Goal: Task Accomplishment & Management: Manage account settings

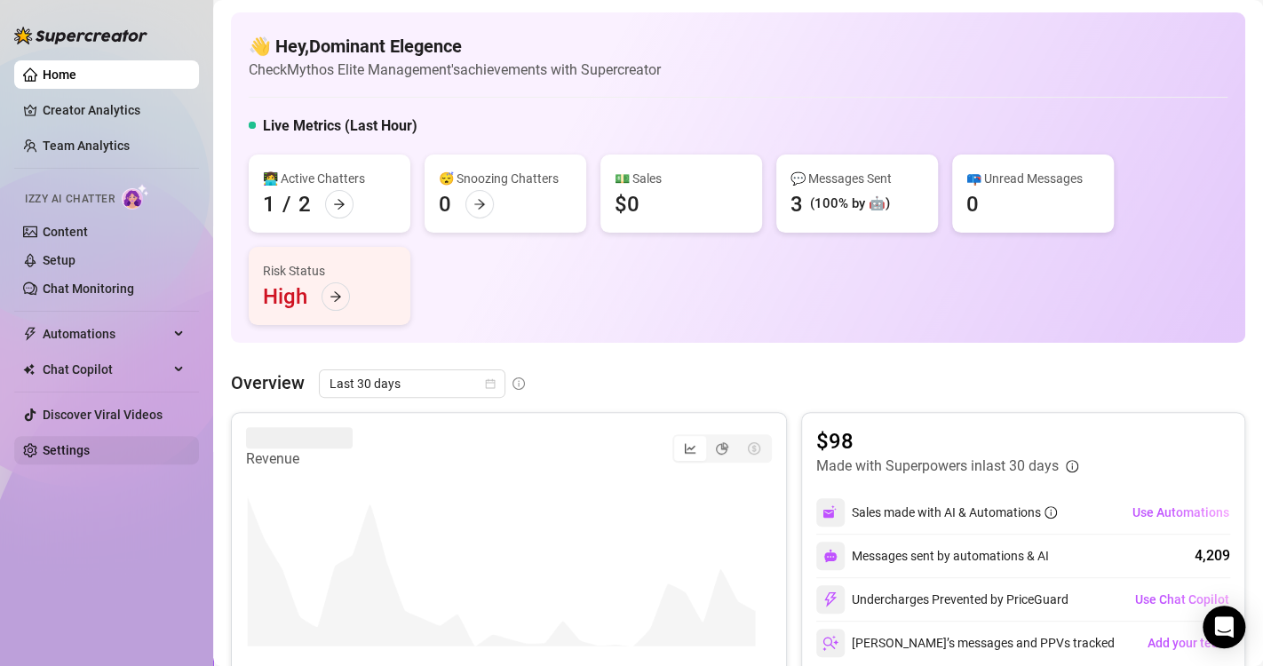
click at [90, 447] on link "Settings" at bounding box center [66, 450] width 47 height 14
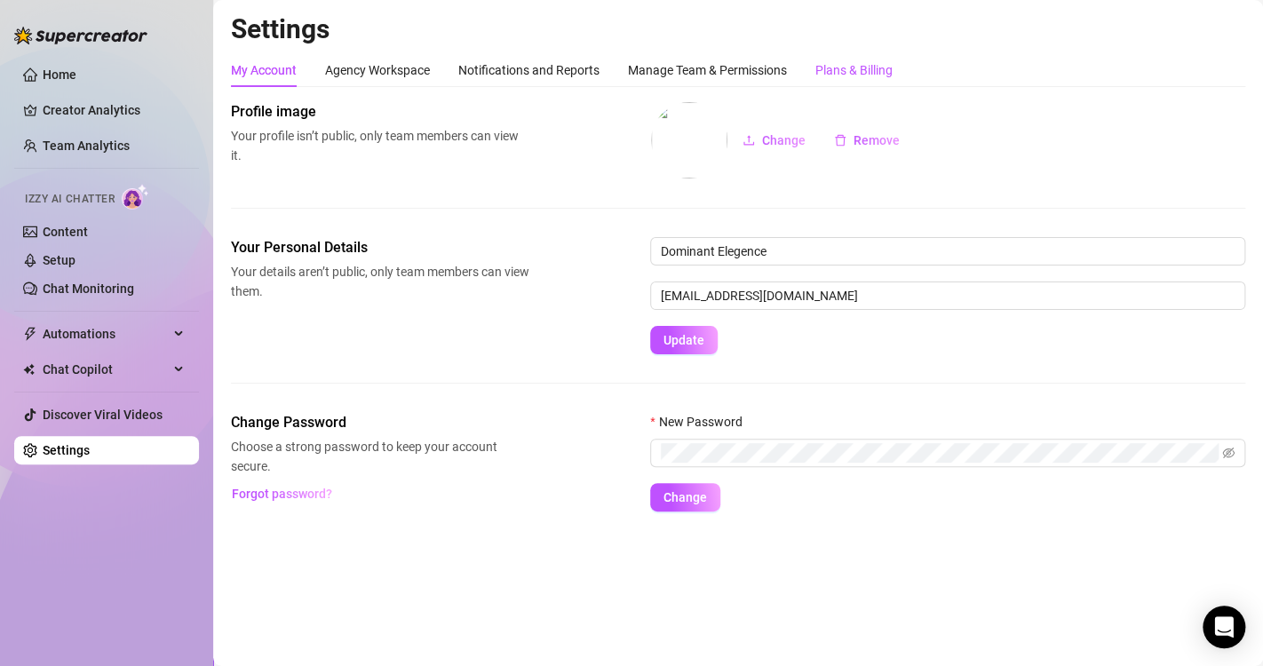
click at [857, 68] on div "Plans & Billing" at bounding box center [853, 70] width 77 height 20
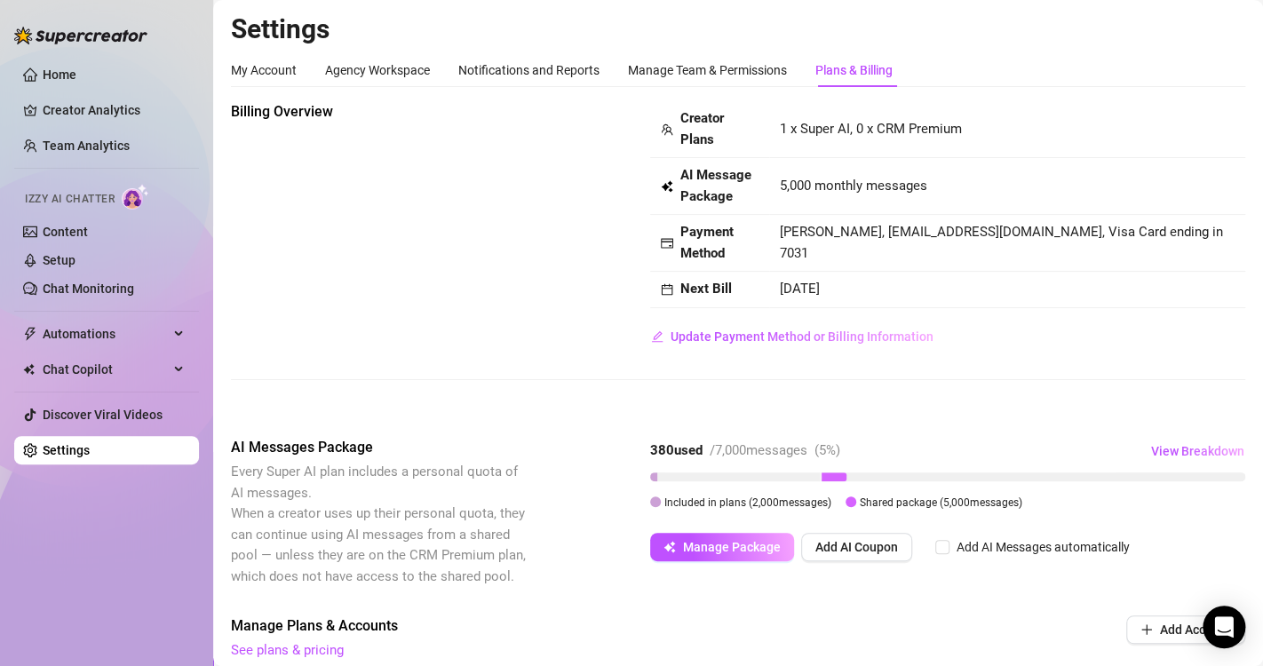
drag, startPoint x: 828, startPoint y: 473, endPoint x: 692, endPoint y: 476, distance: 136.8
click at [692, 476] on div at bounding box center [947, 476] width 595 height 9
click at [725, 550] on span "Manage Package" at bounding box center [732, 547] width 98 height 14
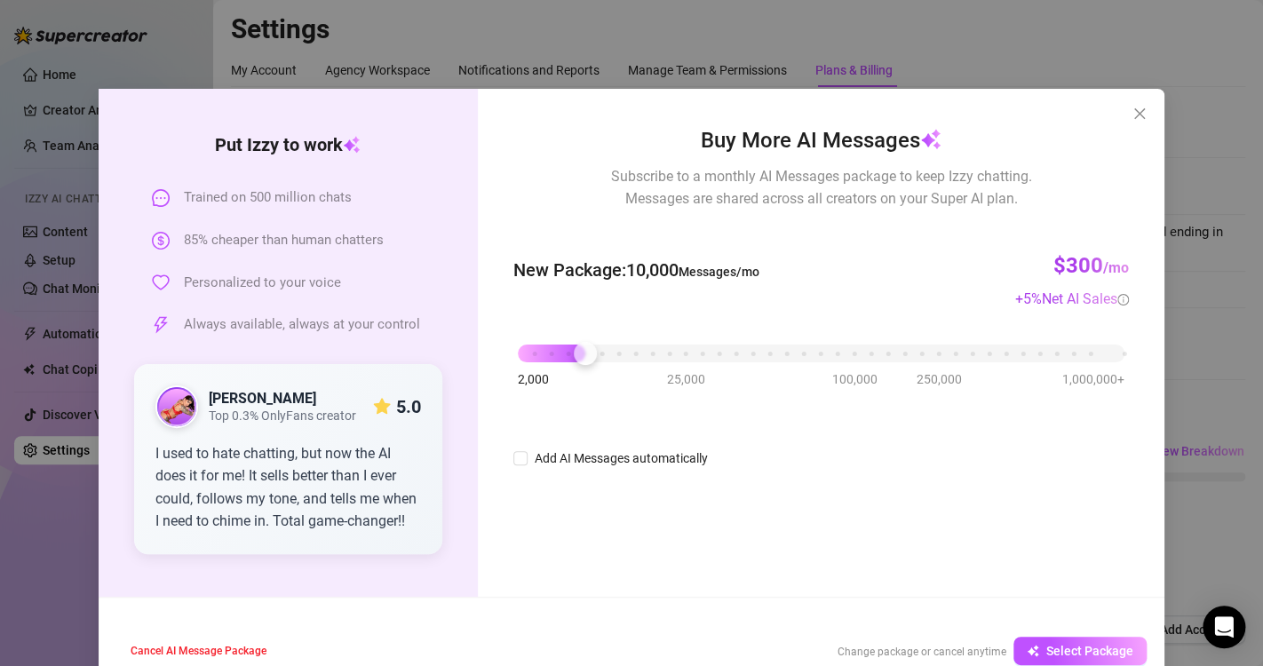
click at [572, 351] on div "2,000 25,000 100,000 250,000 1,000,000+" at bounding box center [821, 346] width 606 height 11
drag, startPoint x: 528, startPoint y: 355, endPoint x: 493, endPoint y: 353, distance: 35.6
click at [493, 353] on div "Buy More AI Messages Subscribe to a monthly AI Messages package to keep Izzy ch…" at bounding box center [821, 343] width 686 height 508
drag, startPoint x: 517, startPoint y: 361, endPoint x: 491, endPoint y: 357, distance: 26.1
click at [491, 357] on div "Buy More AI Messages Subscribe to a monthly AI Messages package to keep Izzy ch…" at bounding box center [821, 343] width 686 height 508
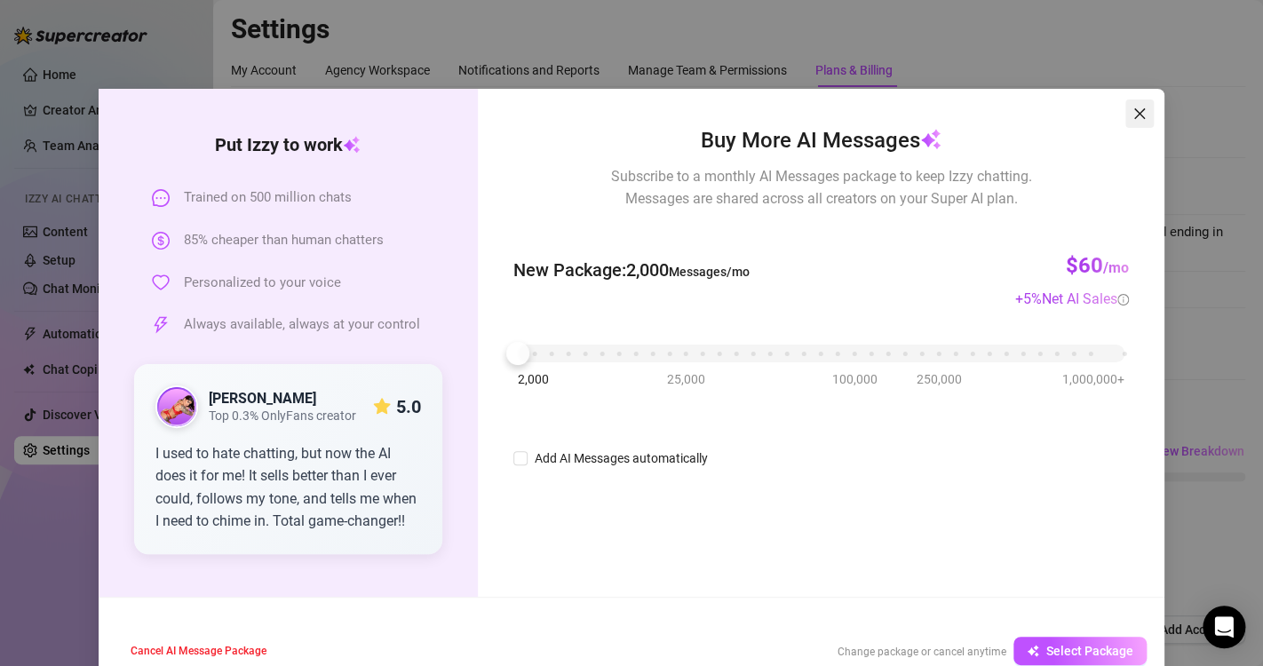
click at [1132, 116] on icon "close" at bounding box center [1139, 114] width 14 height 14
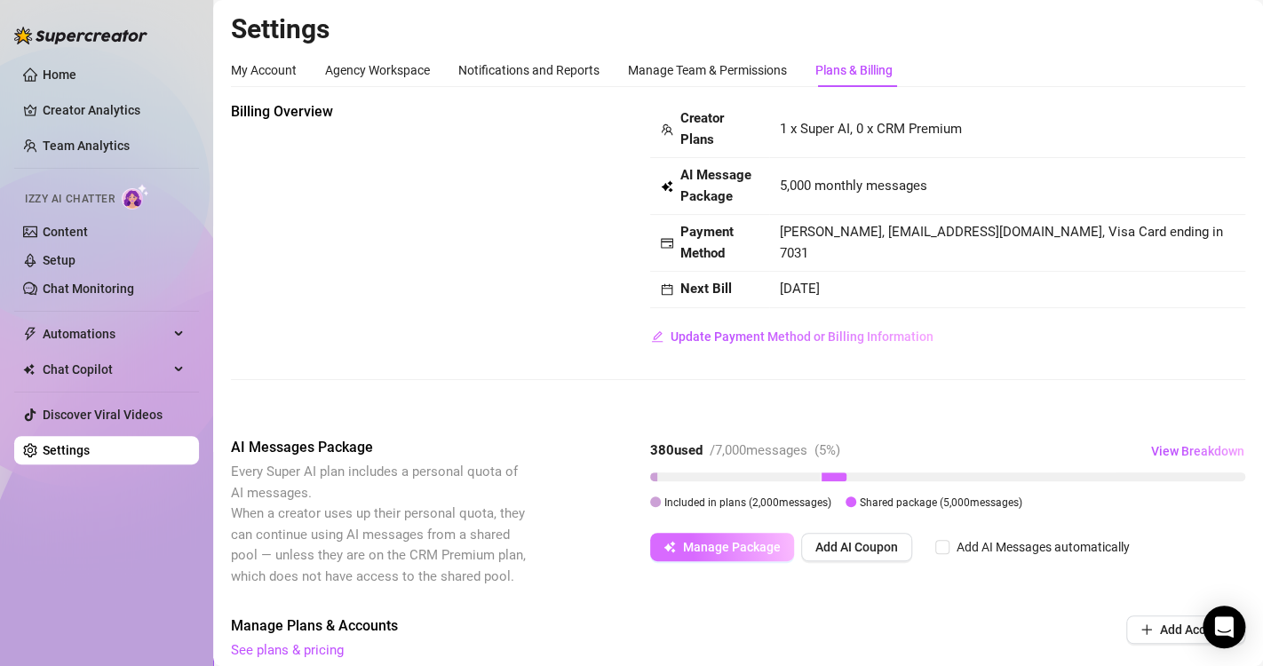
click at [753, 546] on span "Manage Package" at bounding box center [732, 547] width 98 height 14
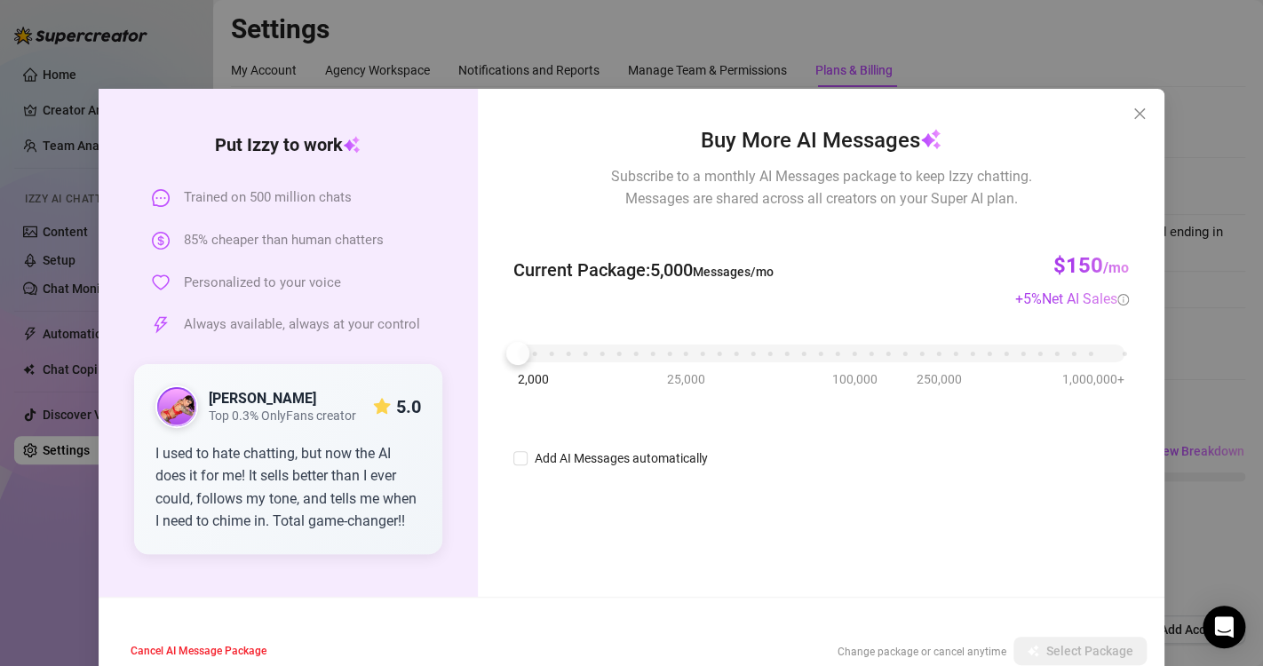
scroll to position [37, 0]
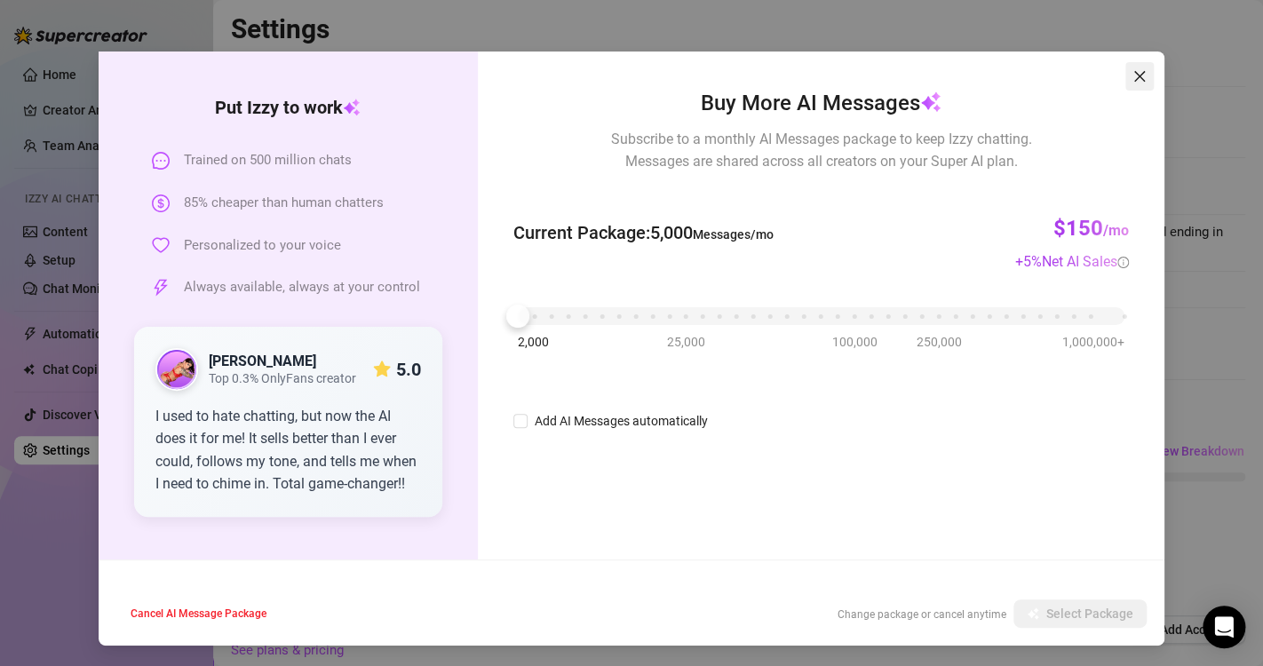
click at [1133, 76] on icon "close" at bounding box center [1139, 76] width 14 height 14
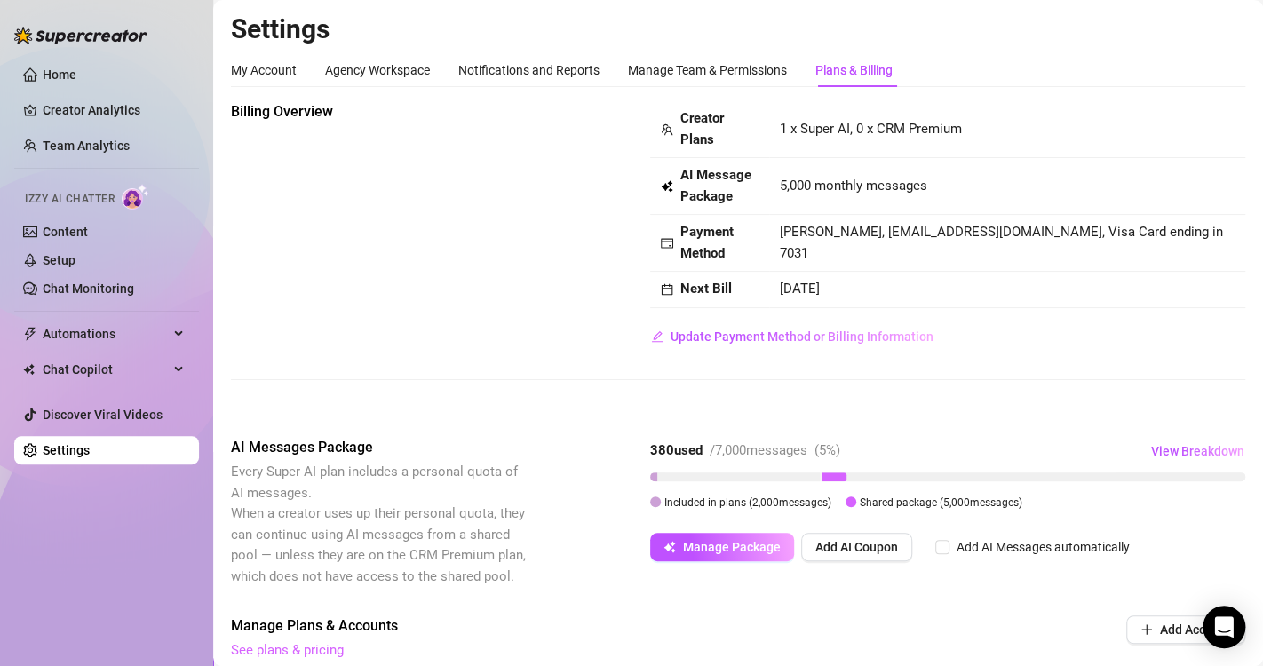
click at [294, 649] on link "See plans & pricing" at bounding box center [287, 650] width 113 height 16
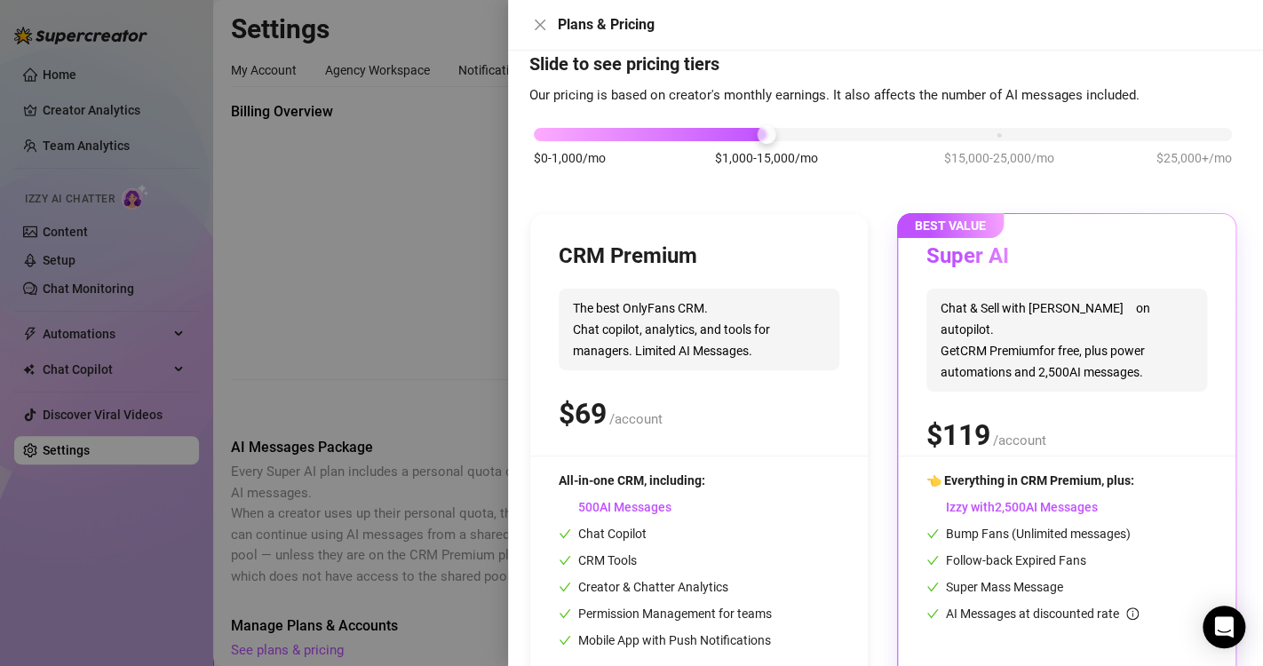
scroll to position [120, 0]
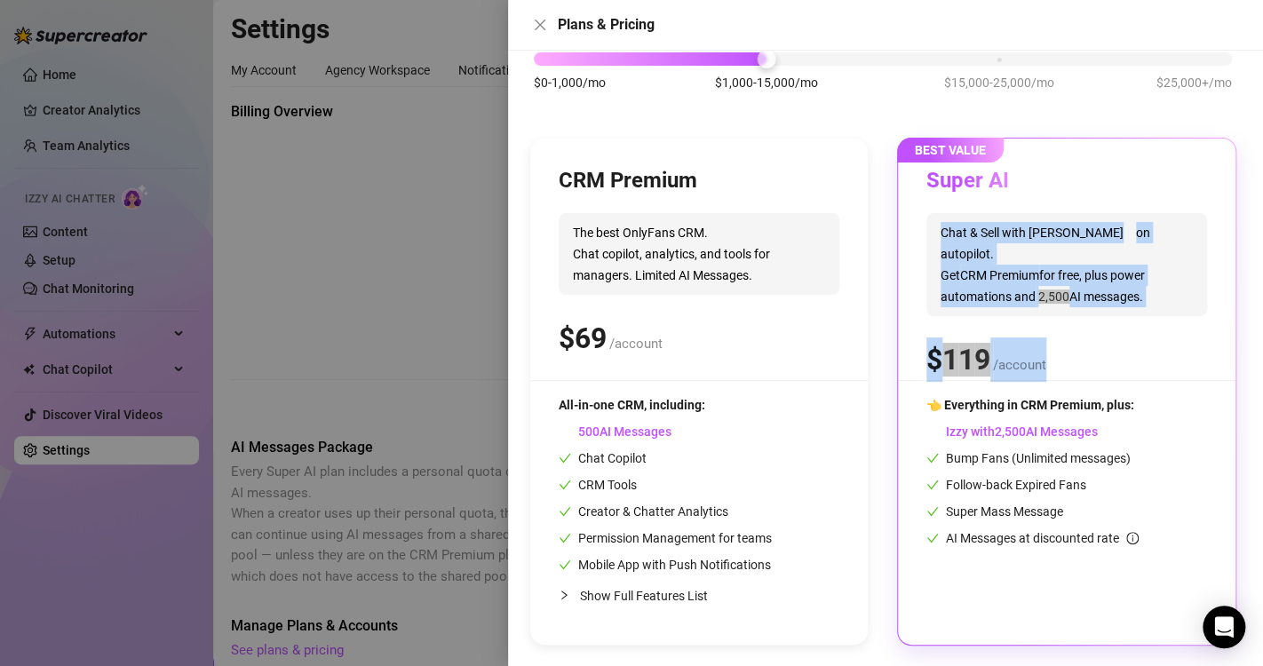
drag, startPoint x: 1246, startPoint y: 338, endPoint x: 1255, endPoint y: 181, distance: 157.4
click at [1255, 181] on div "Slide to see pricing tiers Our pricing is based on creator's monthly earnings. …" at bounding box center [885, 358] width 755 height 615
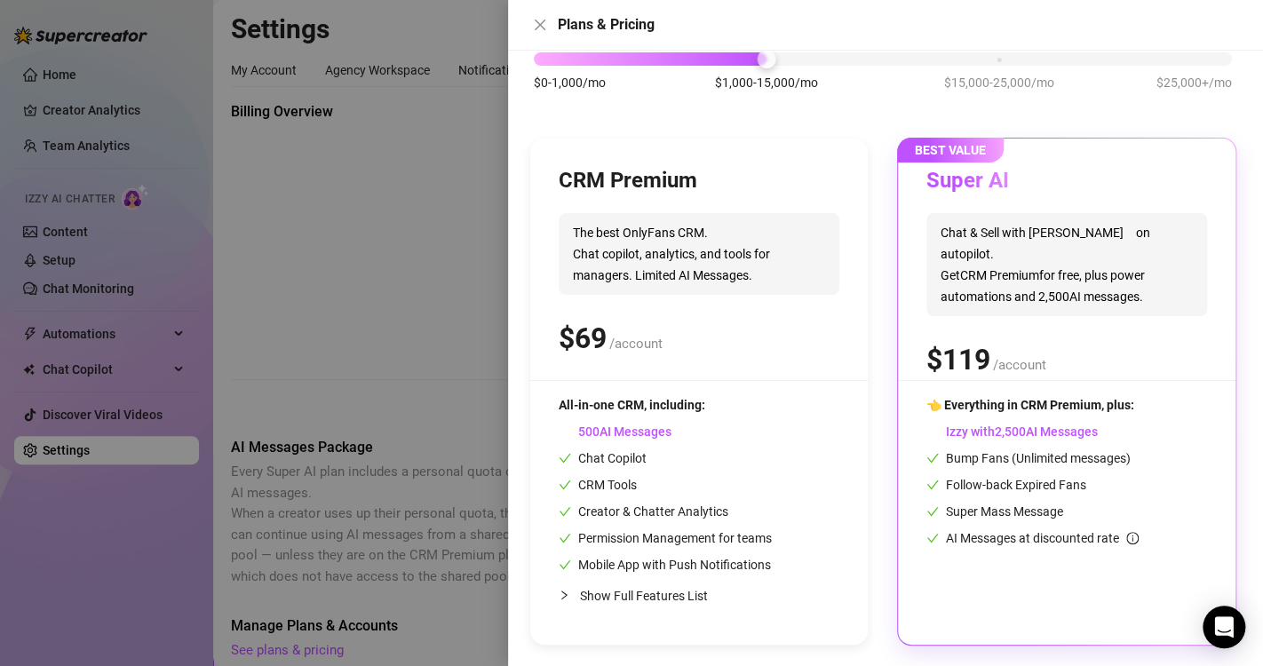
click at [1189, 380] on div "BEST VALUE Super AI Chat & Sell with Izzy on autopilot. Get CRM Premium for fre…" at bounding box center [1066, 392] width 337 height 506
click at [1059, 426] on span "Izzy with AI Messages" at bounding box center [1011, 431] width 171 height 14
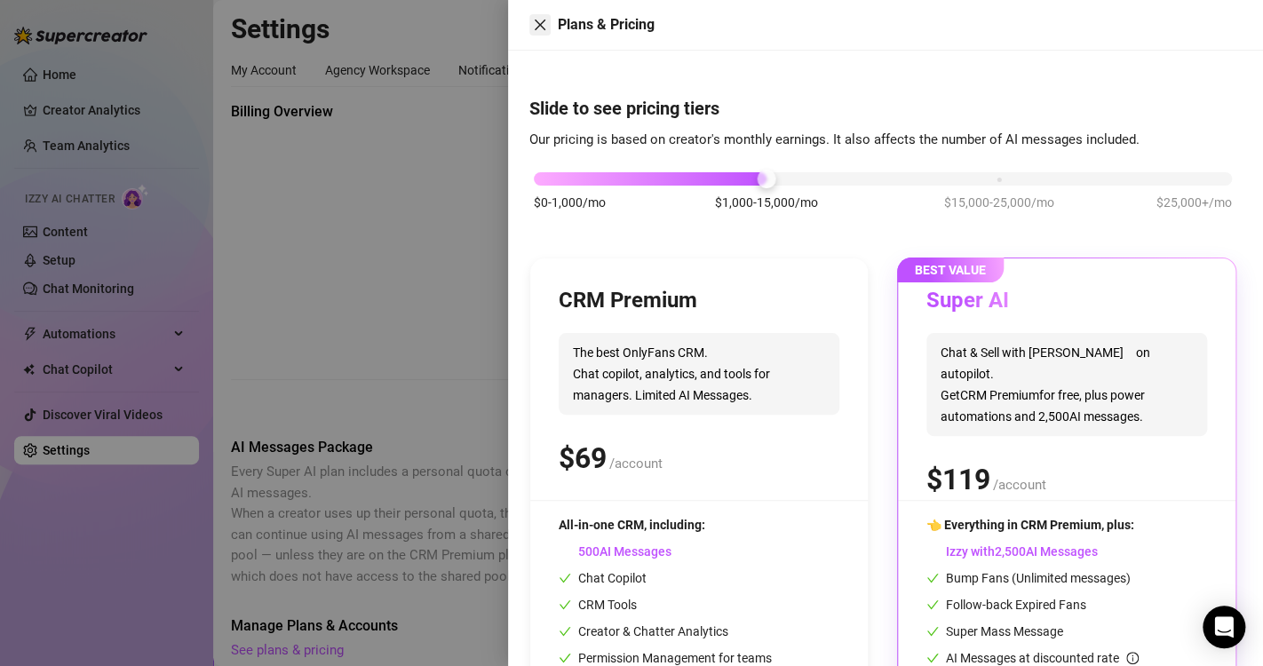
click at [541, 23] on icon "close" at bounding box center [540, 25] width 11 height 11
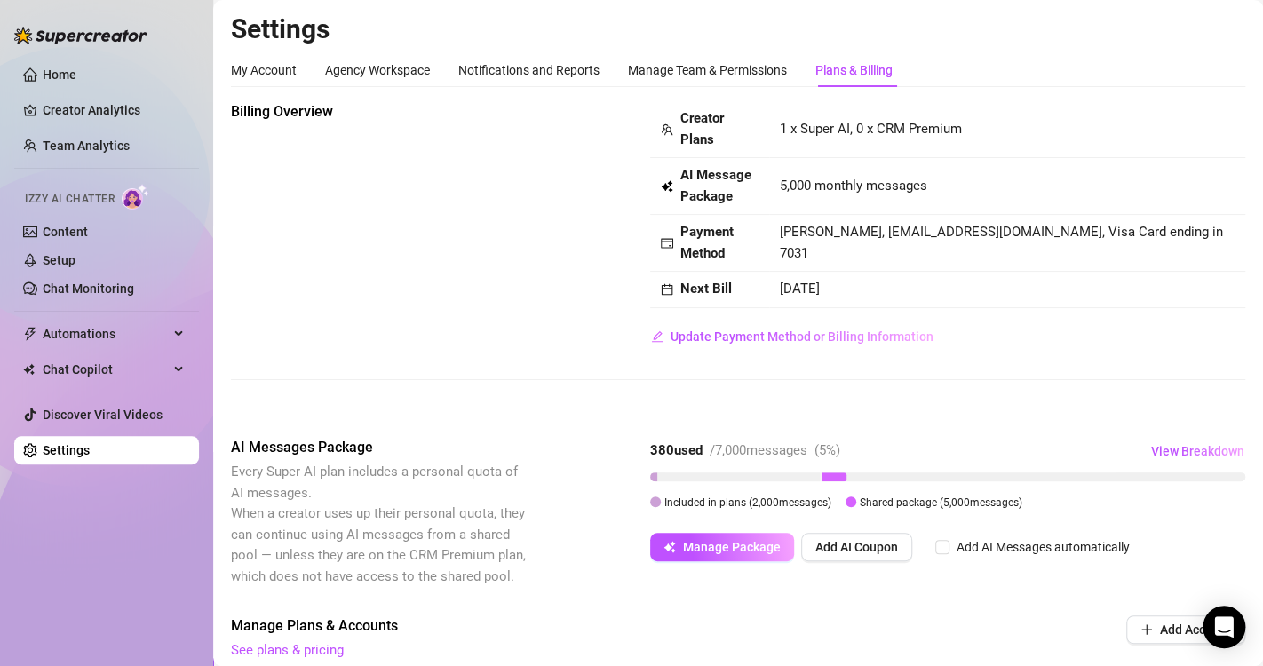
drag, startPoint x: 832, startPoint y: 475, endPoint x: 691, endPoint y: 477, distance: 141.2
click at [691, 477] on div at bounding box center [947, 476] width 595 height 9
click at [654, 473] on div at bounding box center [653, 476] width 7 height 9
click at [743, 541] on span "Manage Package" at bounding box center [732, 547] width 98 height 14
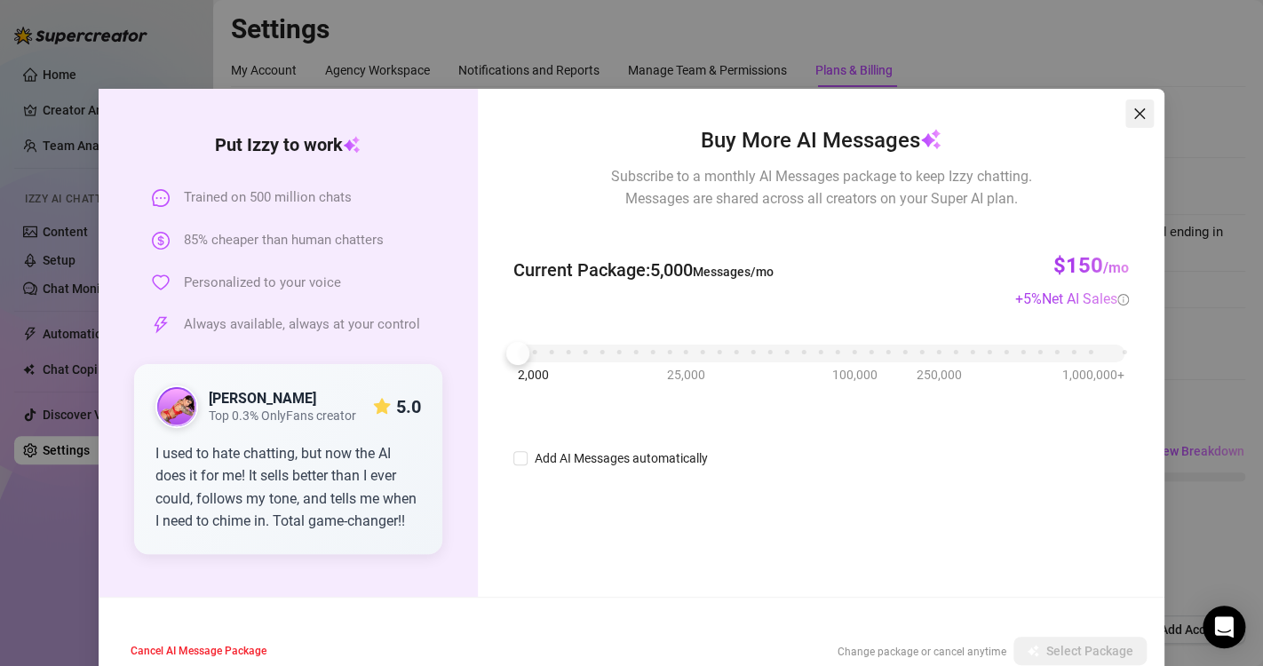
click at [1132, 117] on icon "close" at bounding box center [1139, 114] width 14 height 14
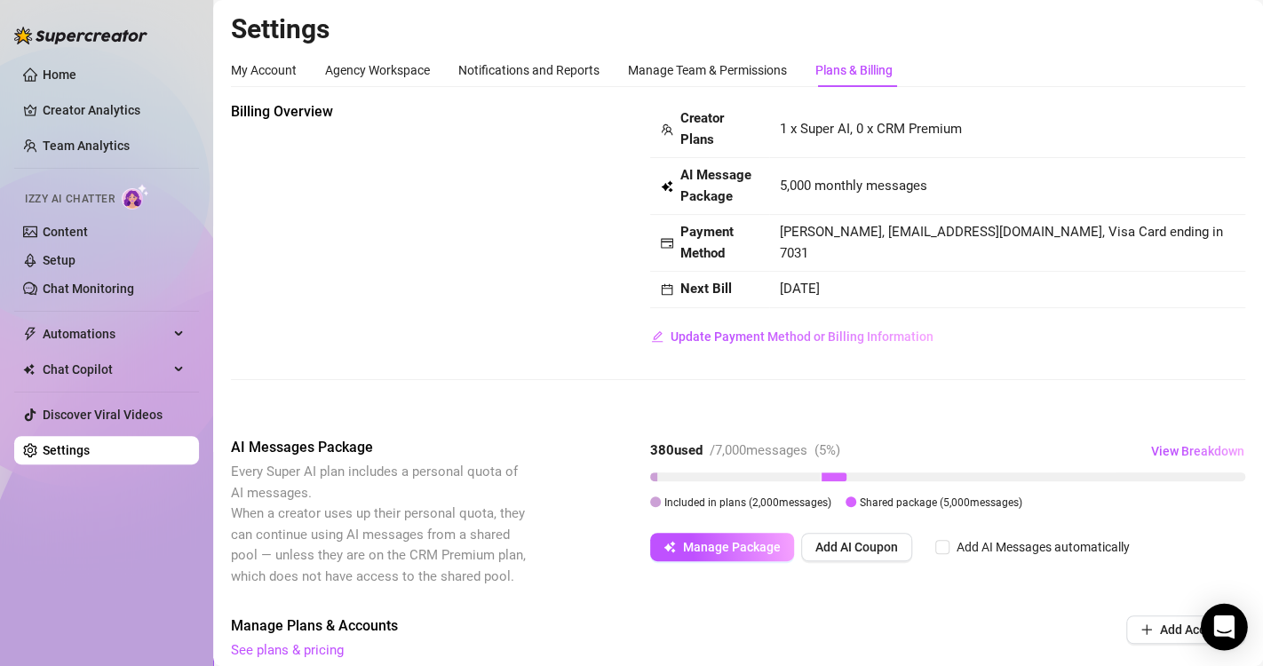
click at [1219, 619] on icon "Open Intercom Messenger" at bounding box center [1223, 626] width 20 height 23
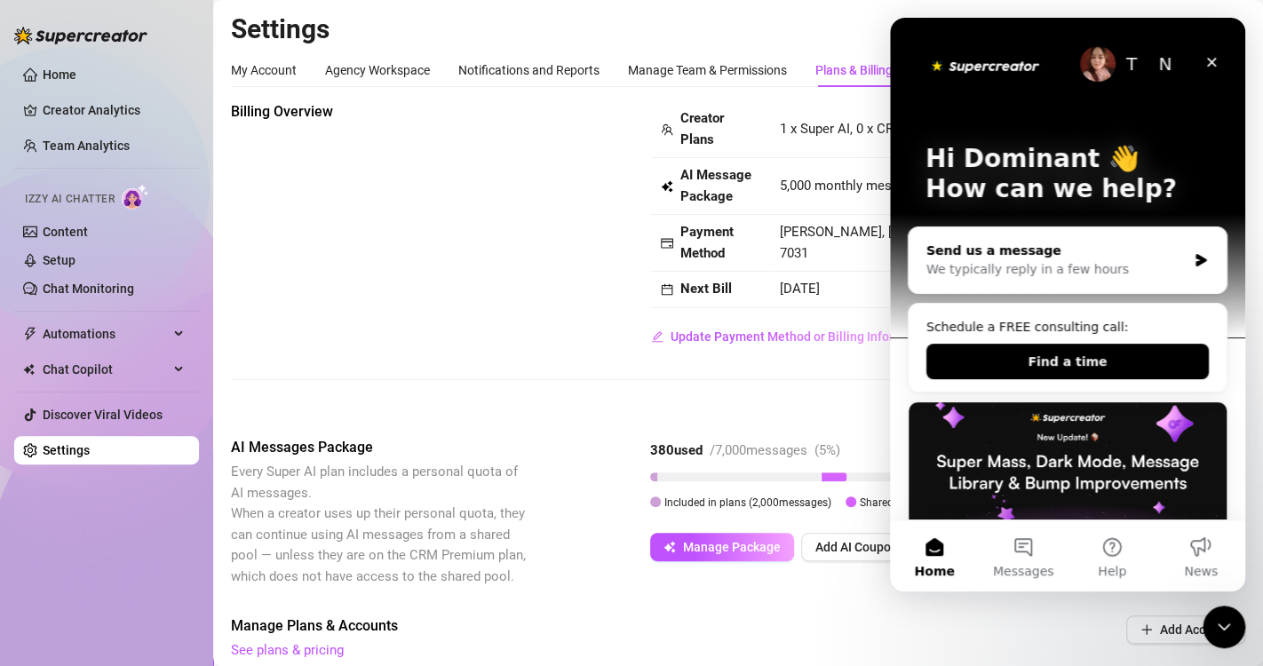
click at [1114, 273] on div "We typically reply in a few hours" at bounding box center [1056, 269] width 260 height 19
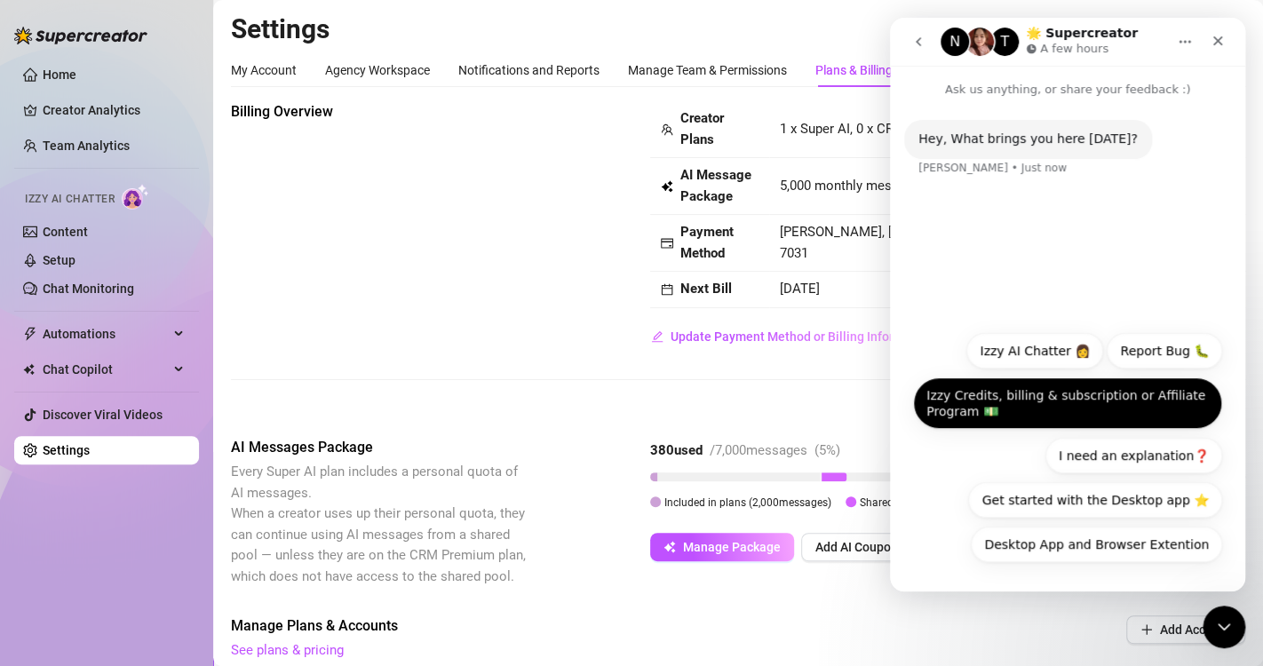
click at [1121, 412] on button "Izzy Credits, billing & subscription or Affiliate Program 💵" at bounding box center [1067, 403] width 309 height 52
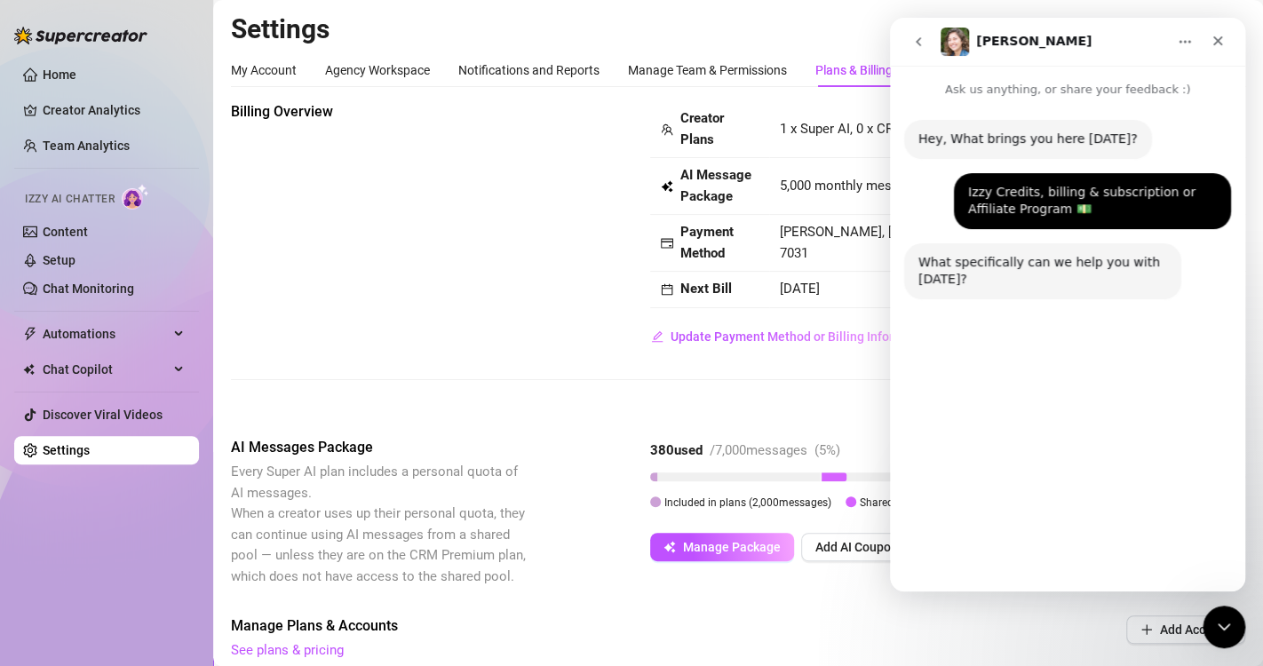
scroll to position [27, 0]
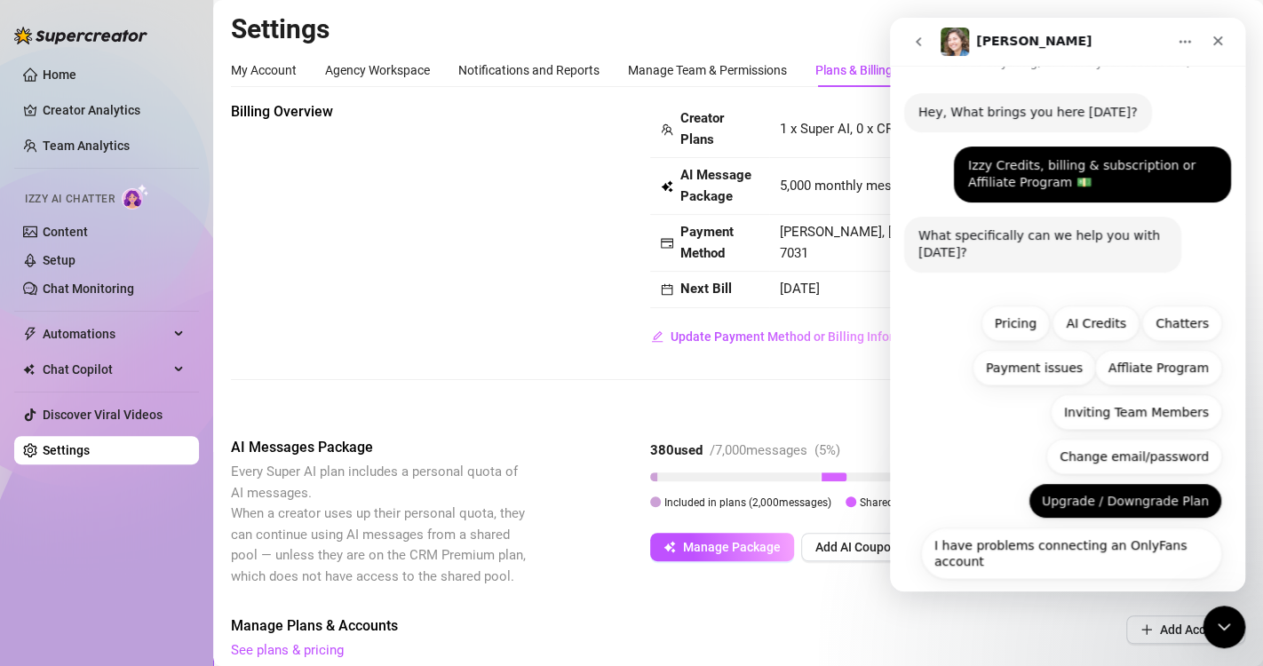
click at [1124, 491] on button "Upgrade / Downgrade Plan" at bounding box center [1125, 501] width 194 height 36
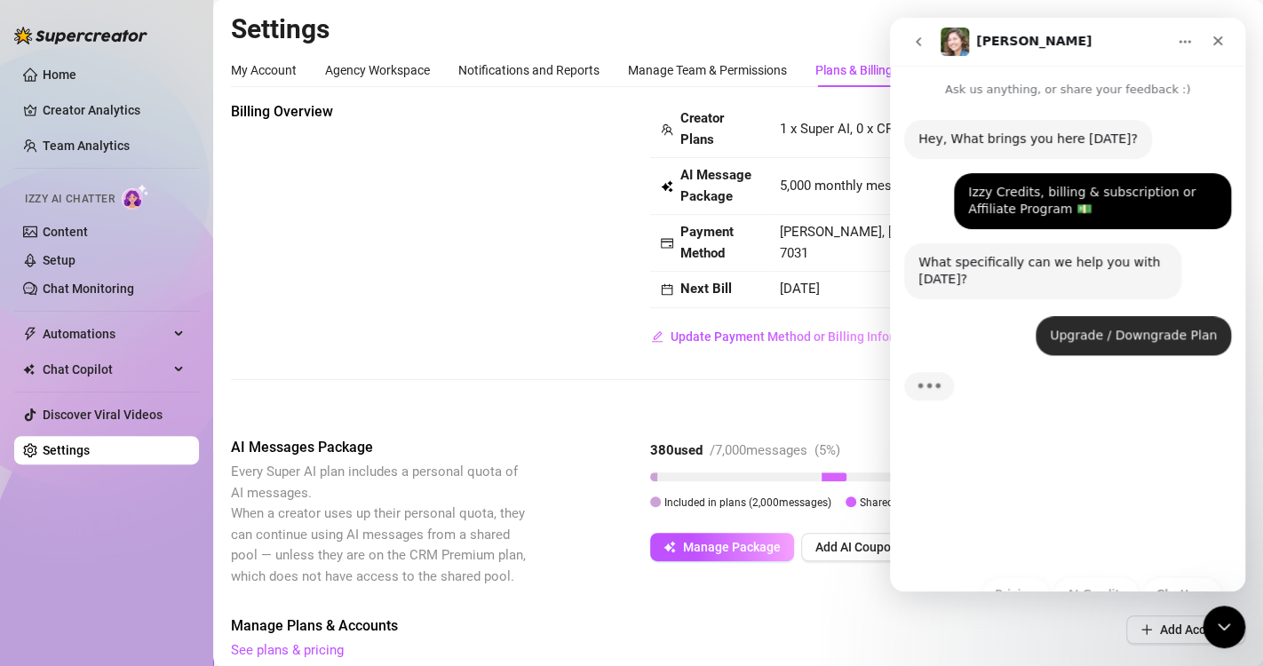
scroll to position [0, 0]
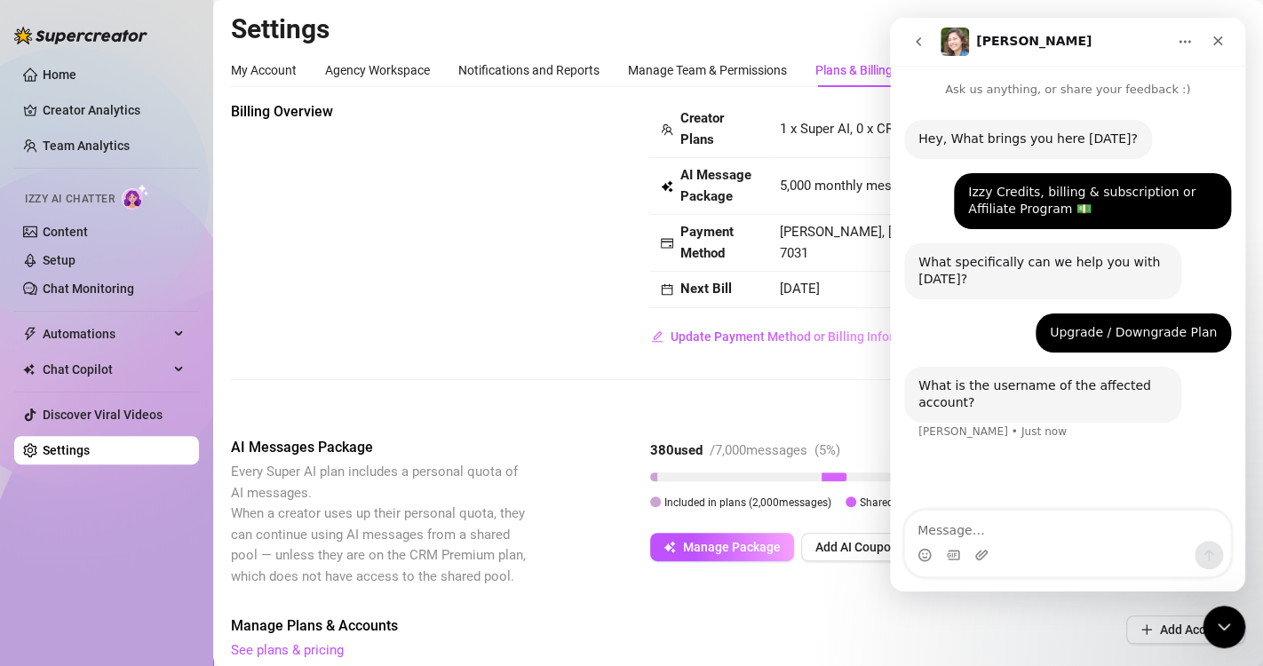
click at [1086, 536] on textarea "Message…" at bounding box center [1067, 526] width 325 height 30
click at [1218, 39] on icon "Close" at bounding box center [1218, 41] width 10 height 10
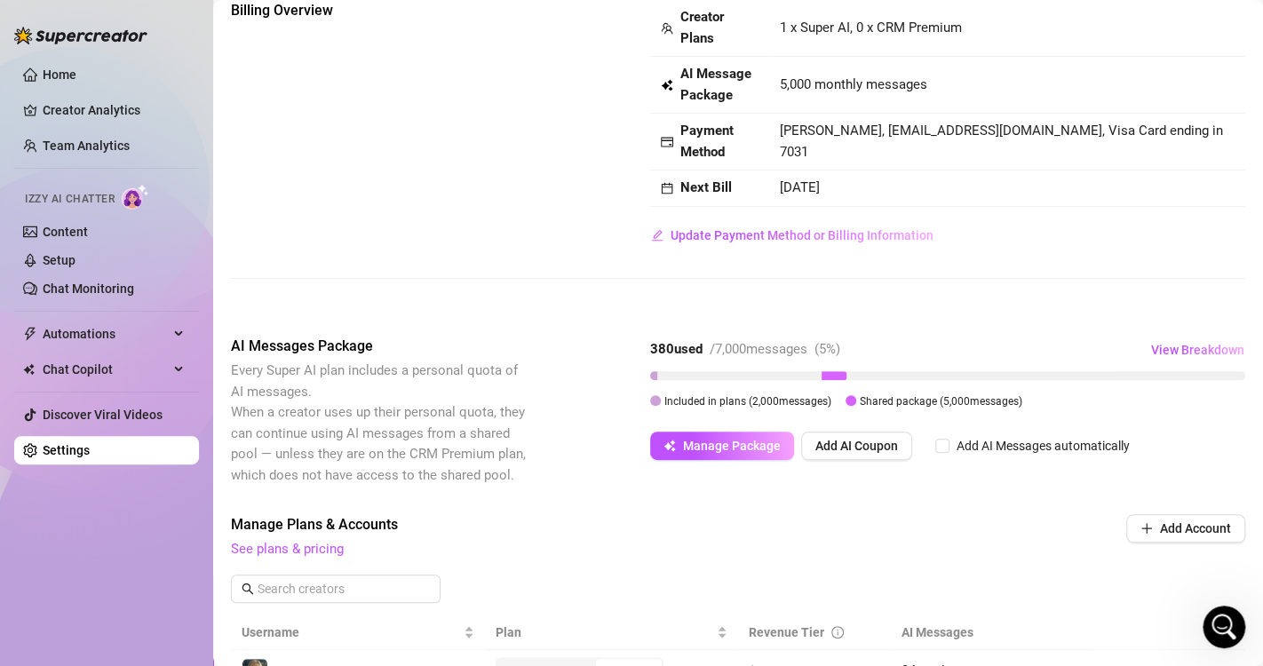
scroll to position [117, 0]
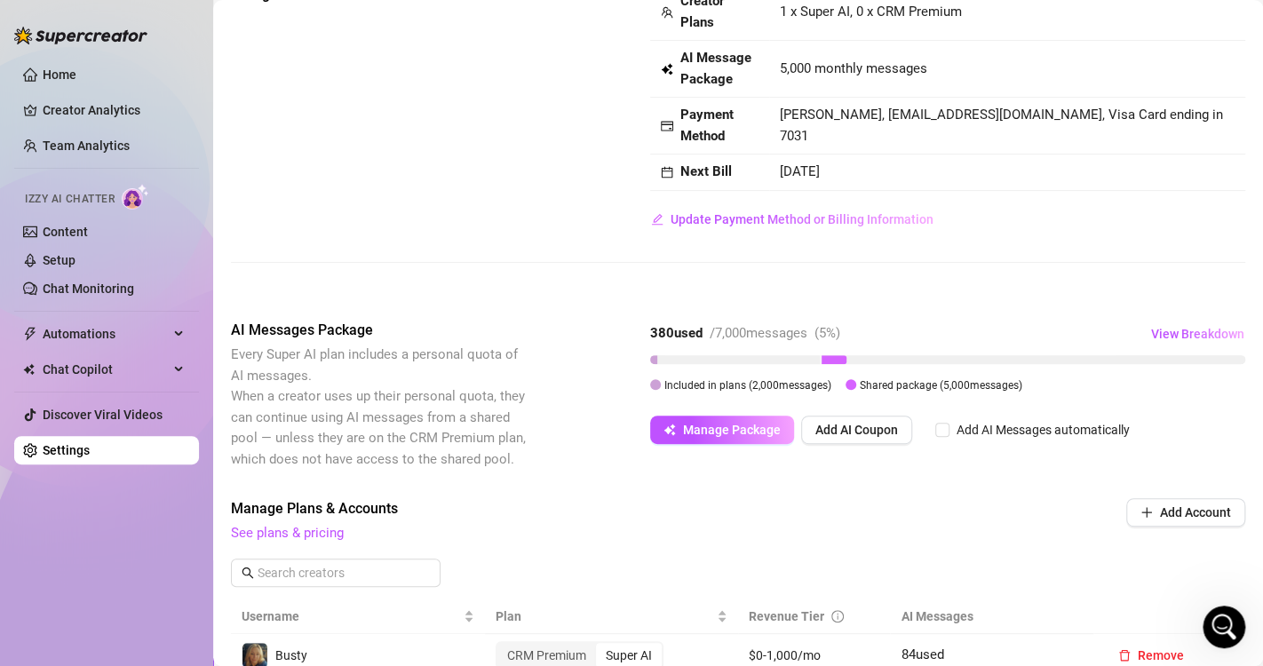
drag, startPoint x: 832, startPoint y: 361, endPoint x: 673, endPoint y: 354, distance: 159.1
click at [674, 355] on div at bounding box center [947, 359] width 595 height 9
click at [743, 423] on span "Manage Package" at bounding box center [732, 430] width 98 height 14
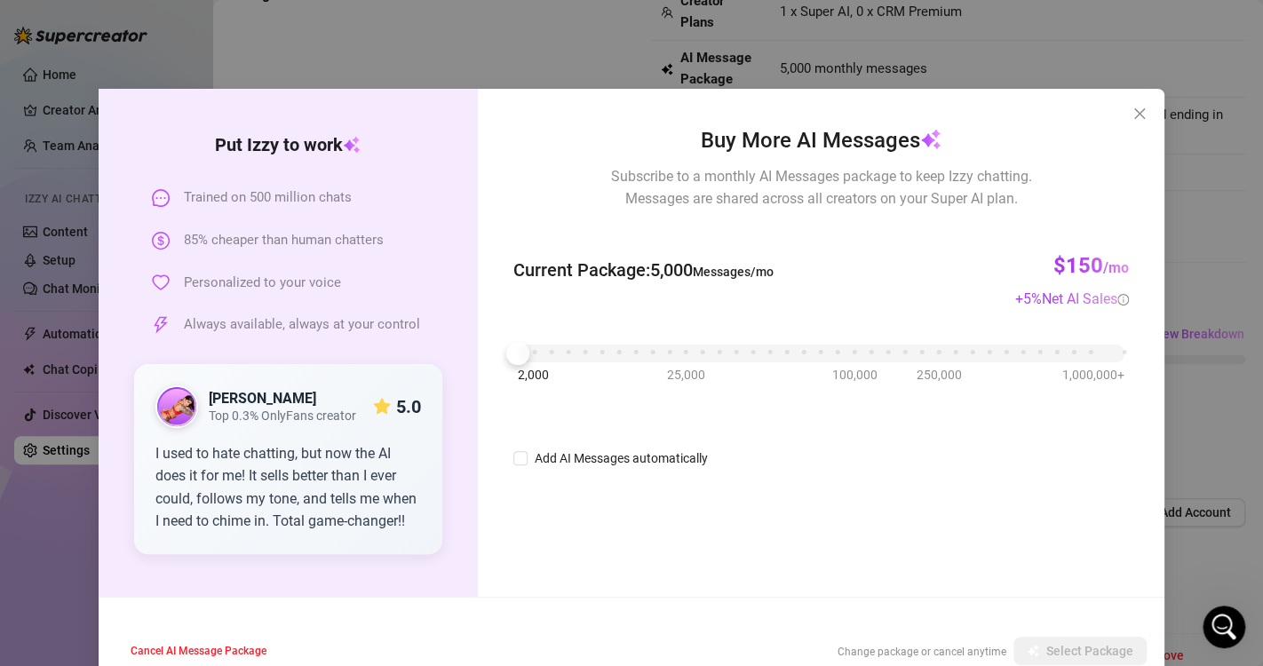
scroll to position [37, 0]
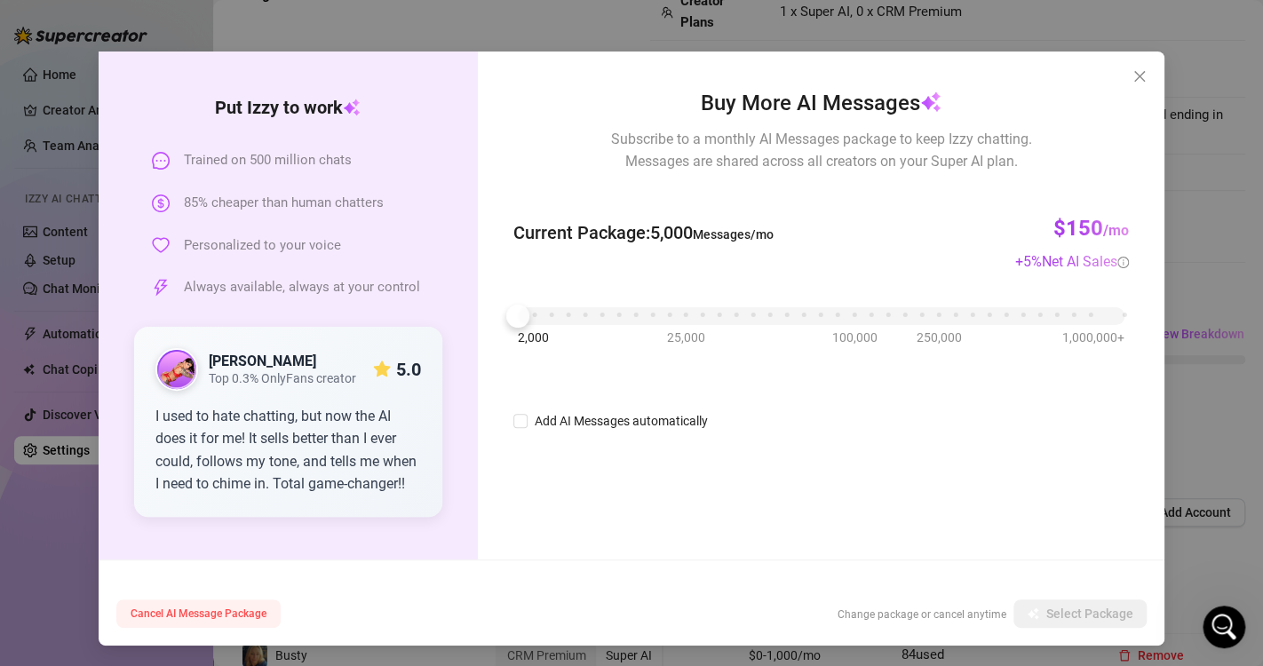
click at [223, 607] on span "Cancel AI Message Package" at bounding box center [199, 613] width 136 height 12
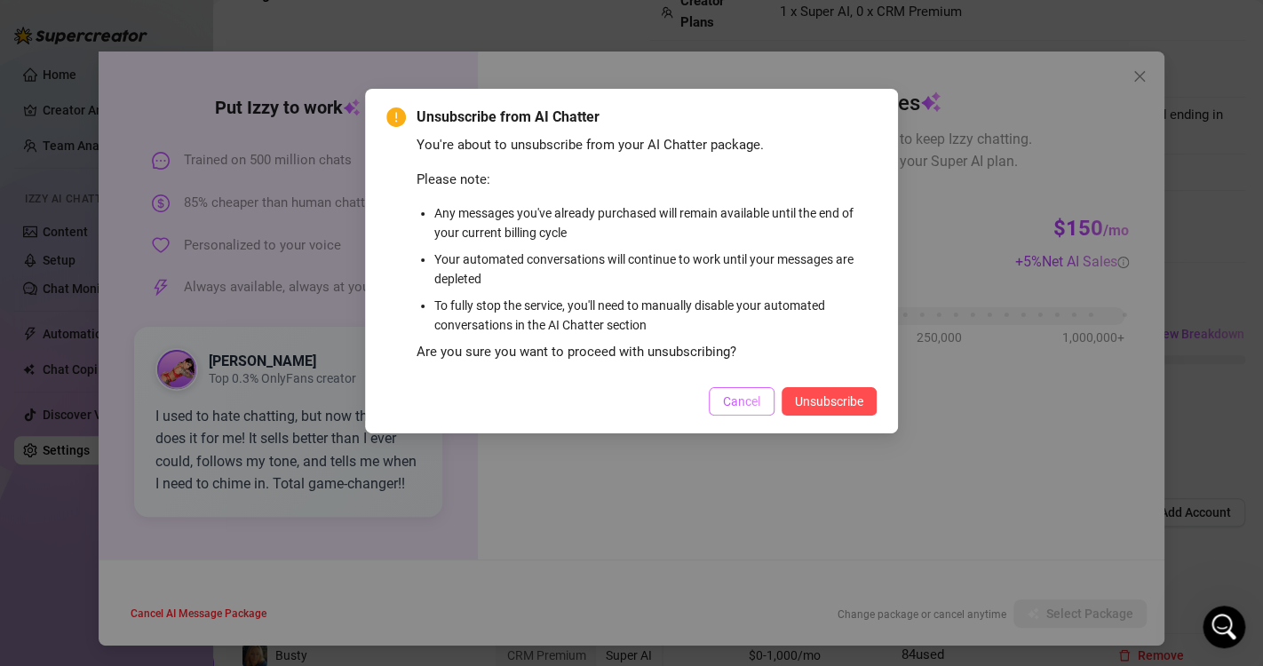
click at [752, 394] on span "Cancel" at bounding box center [741, 401] width 37 height 14
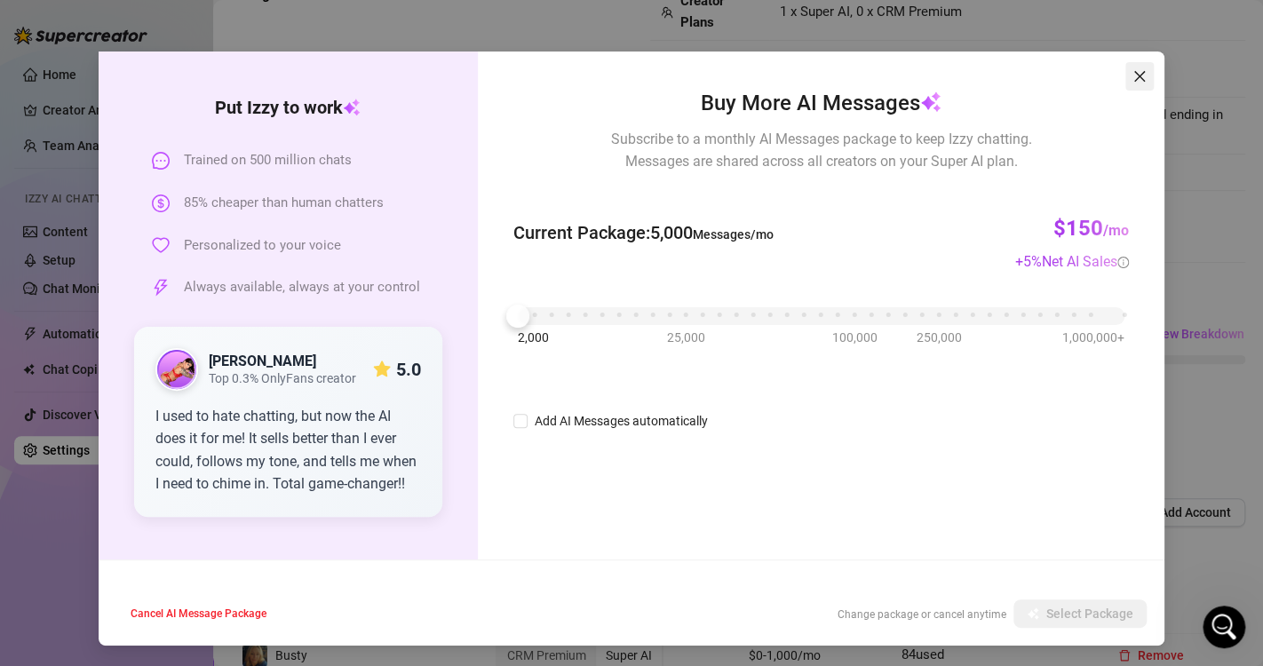
click at [1132, 75] on icon "close" at bounding box center [1139, 76] width 14 height 14
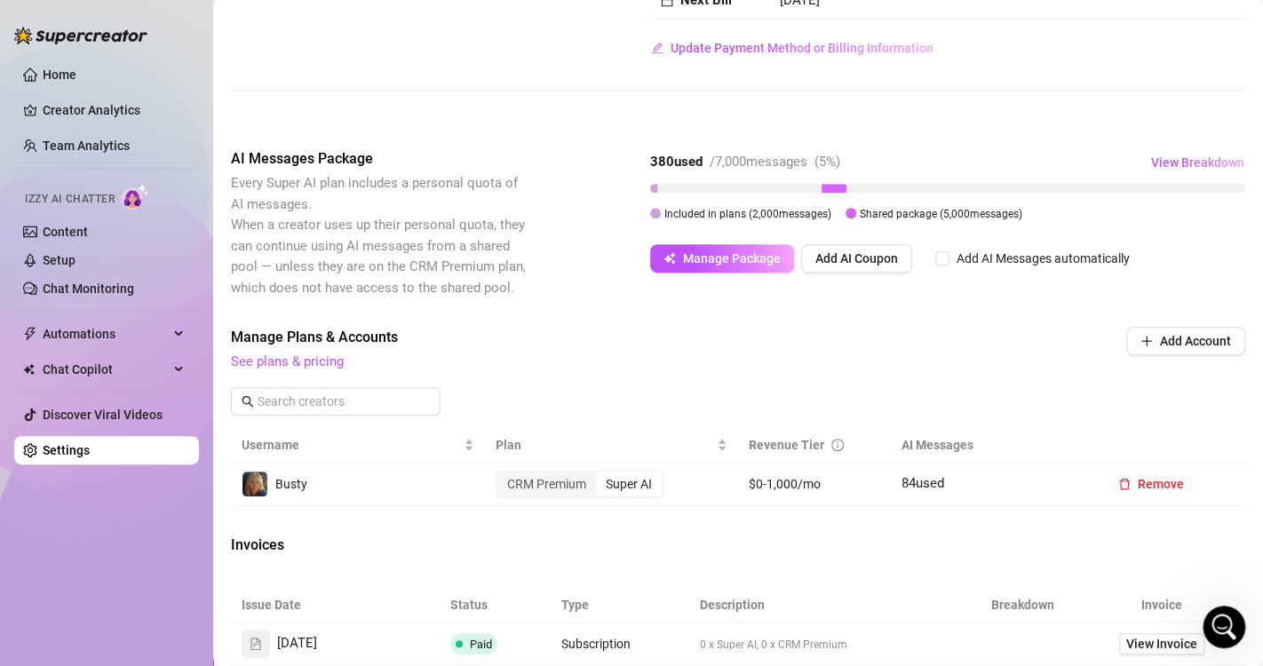
scroll to position [357, 0]
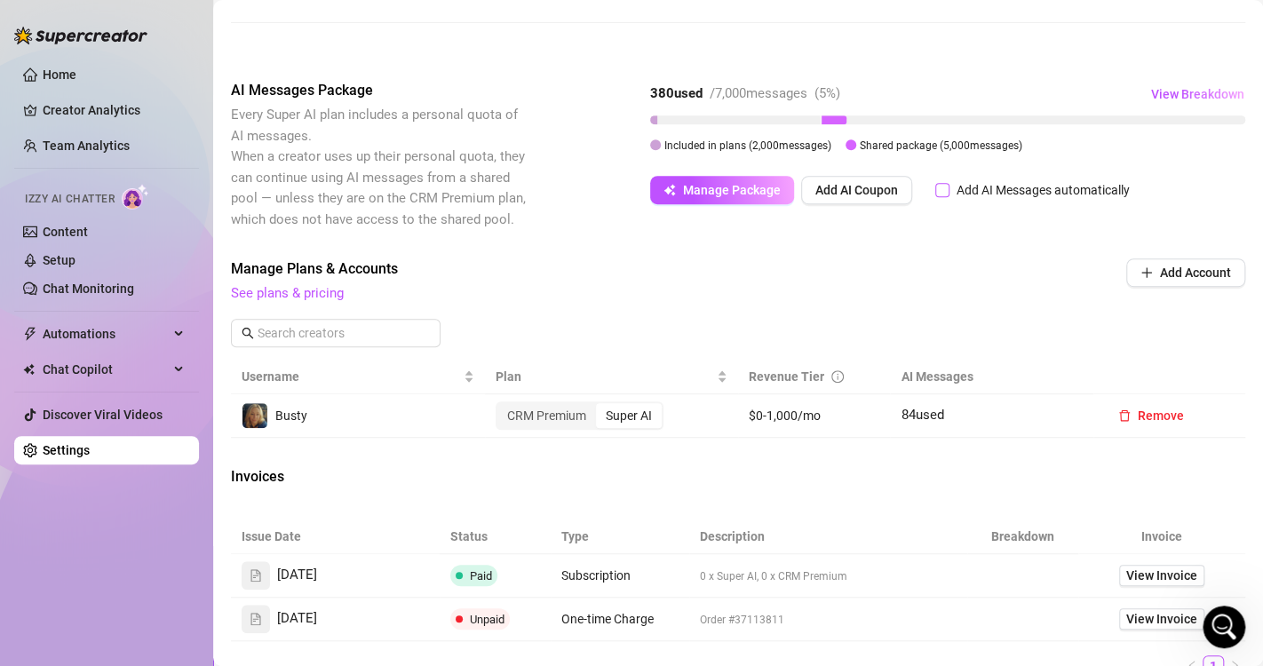
click at [935, 188] on input "Add AI Messages automatically" at bounding box center [942, 190] width 14 height 14
click at [940, 192] on input "Add AI Messages automatically" at bounding box center [942, 190] width 14 height 14
checkbox input "true"
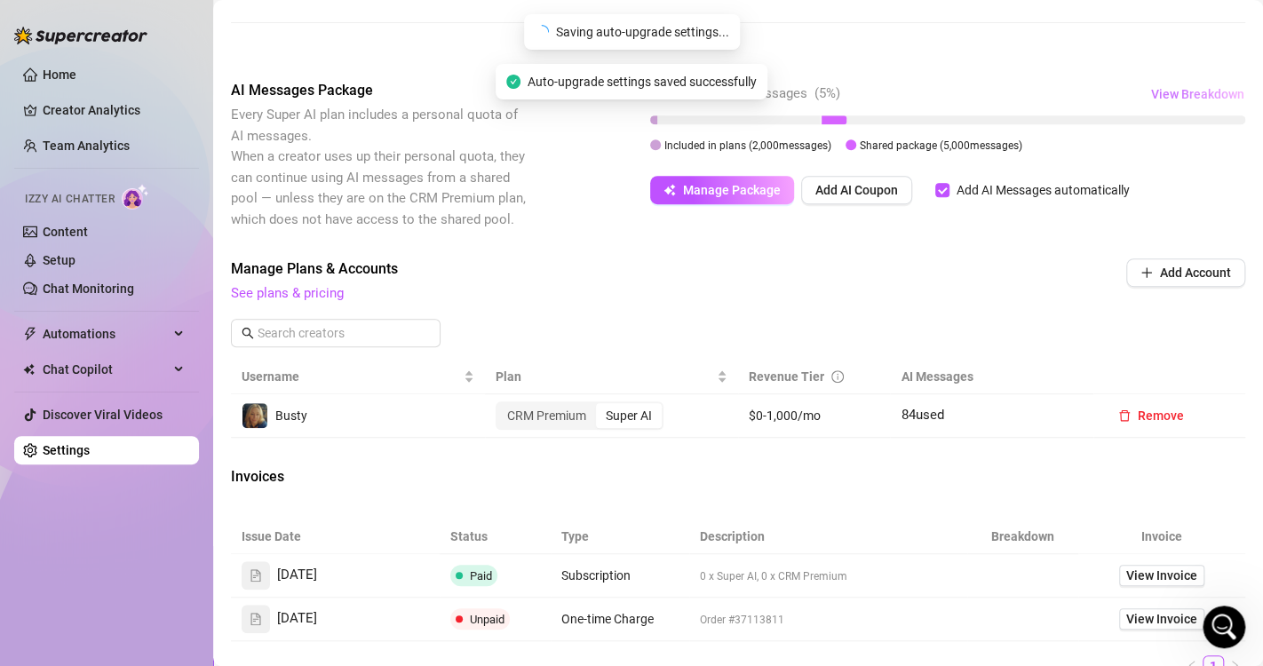
click at [1187, 96] on span "View Breakdown" at bounding box center [1197, 94] width 93 height 14
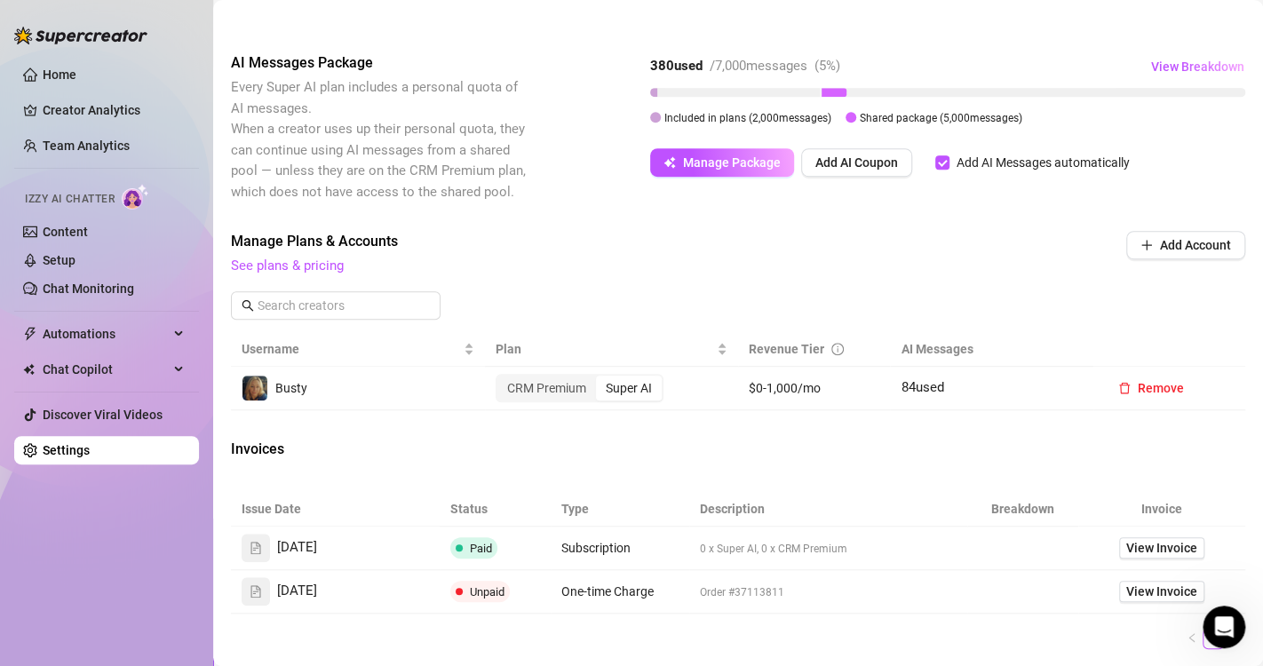
scroll to position [396, 0]
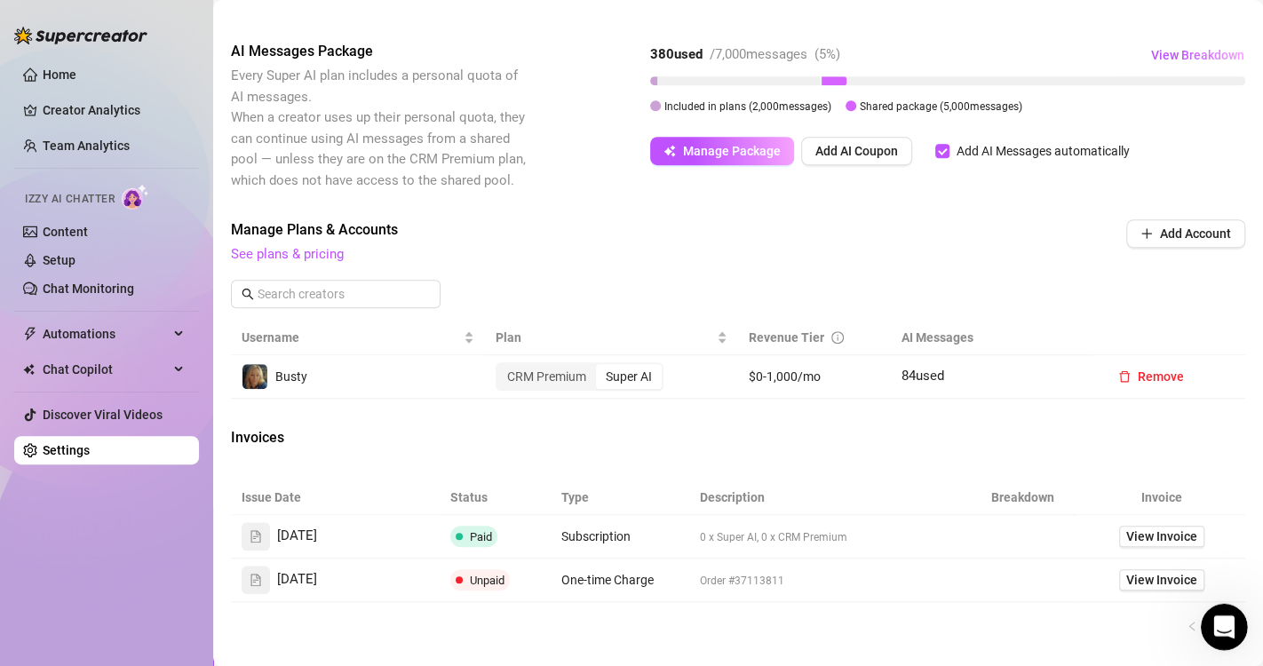
click at [1215, 622] on icon "Open Intercom Messenger" at bounding box center [1221, 624] width 29 height 29
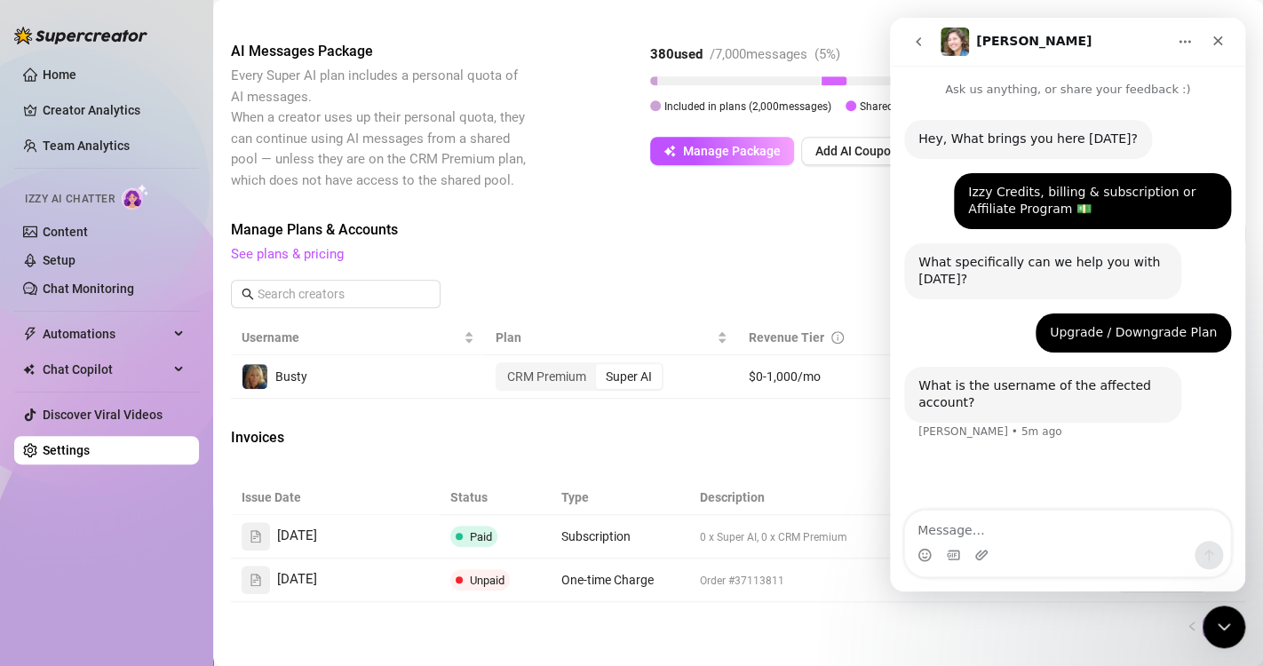
click at [1071, 517] on textarea "Message…" at bounding box center [1067, 526] width 325 height 30
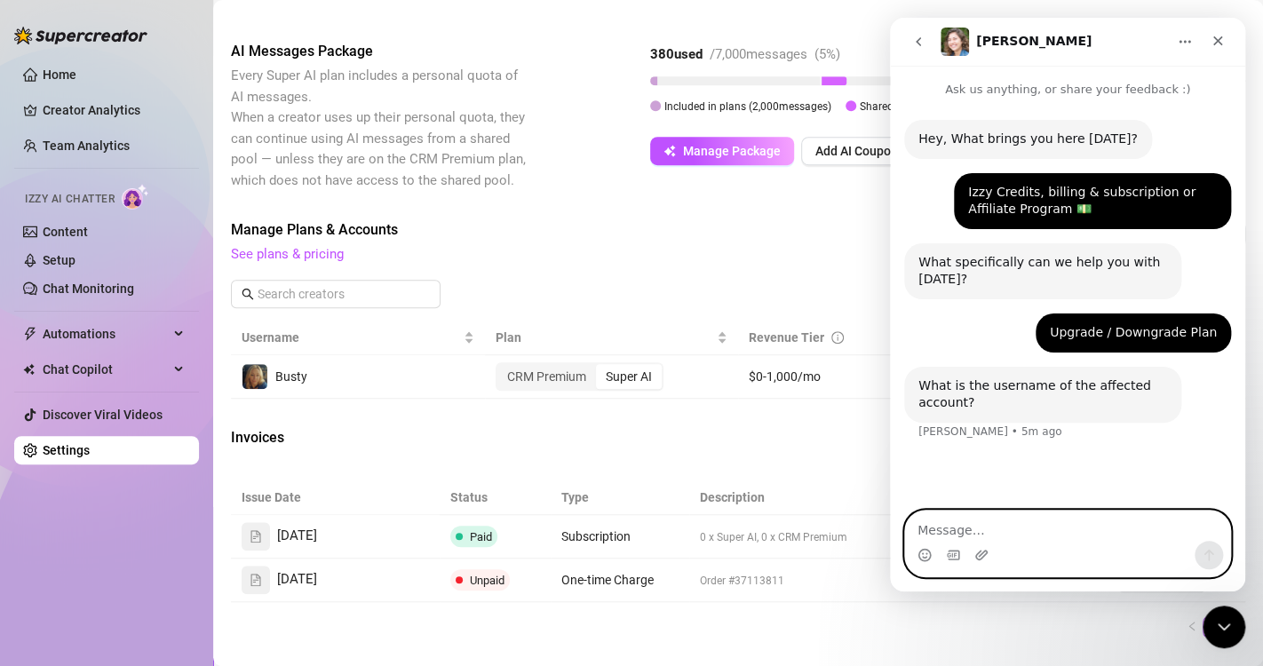
click at [992, 519] on textarea "Message…" at bounding box center [1067, 526] width 325 height 30
click at [1041, 526] on textarea "Message…" at bounding box center [1067, 526] width 325 height 30
type textarea "B"
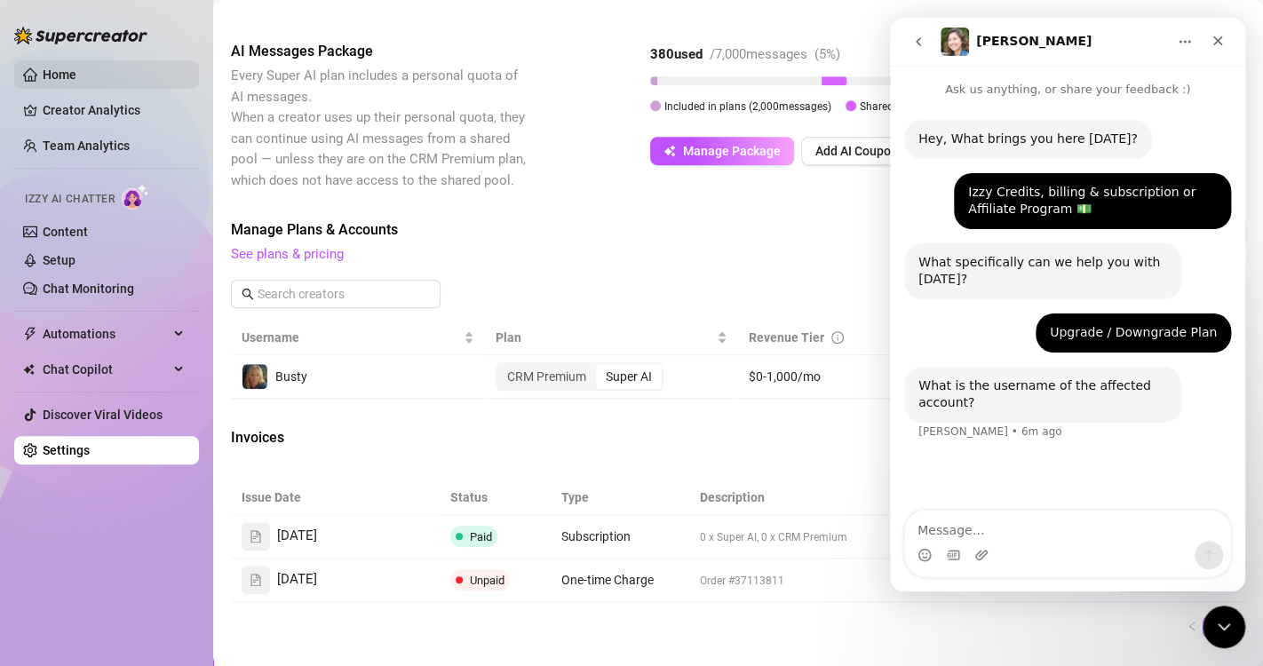
click at [55, 67] on link "Home" at bounding box center [60, 74] width 34 height 14
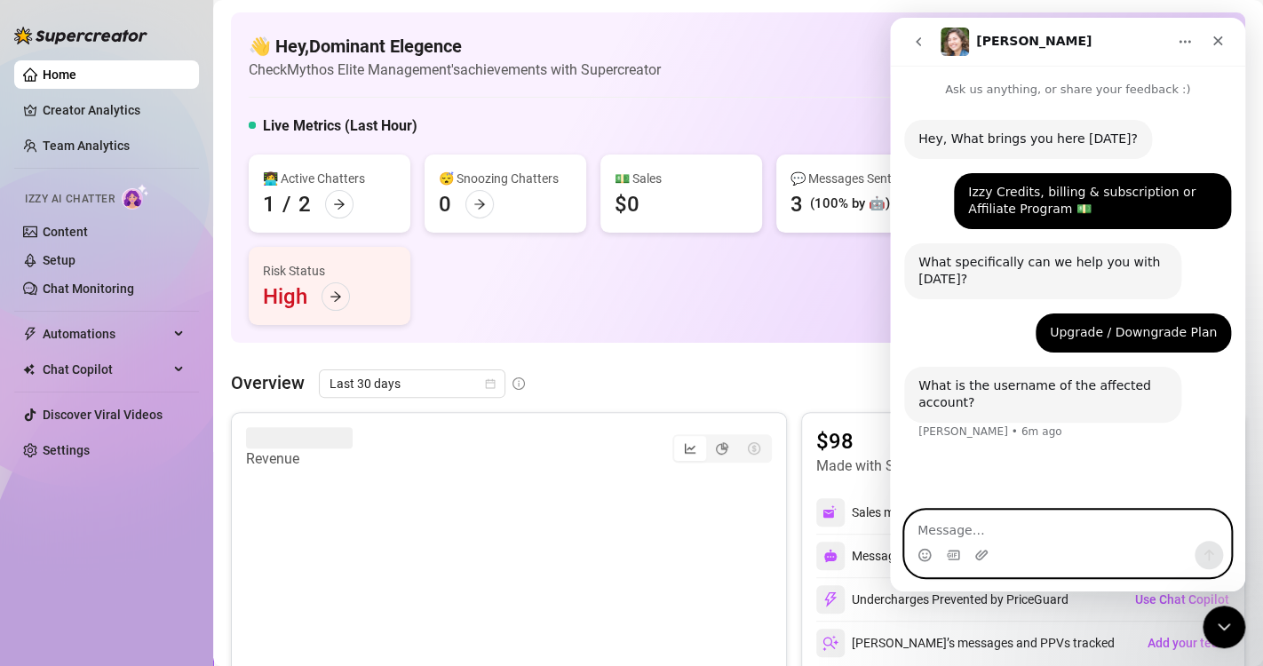
click at [979, 519] on textarea "Message…" at bounding box center [1067, 526] width 325 height 30
type textarea "Dominate Elegence is the manager"
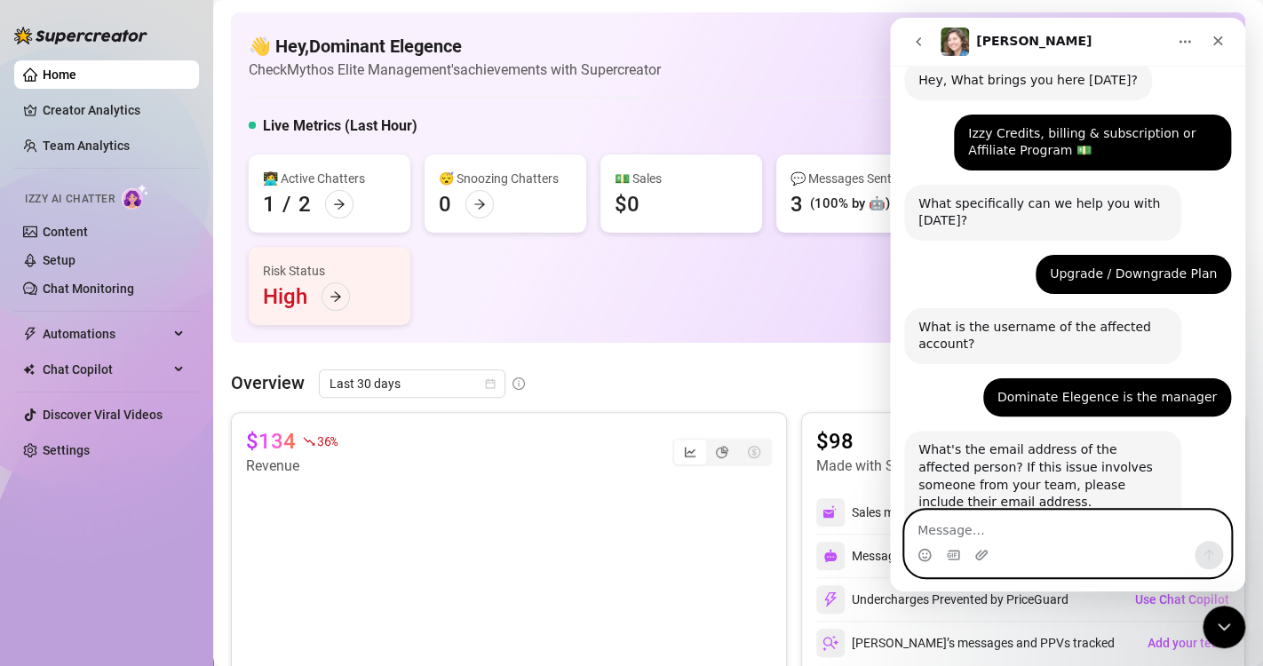
scroll to position [150, 0]
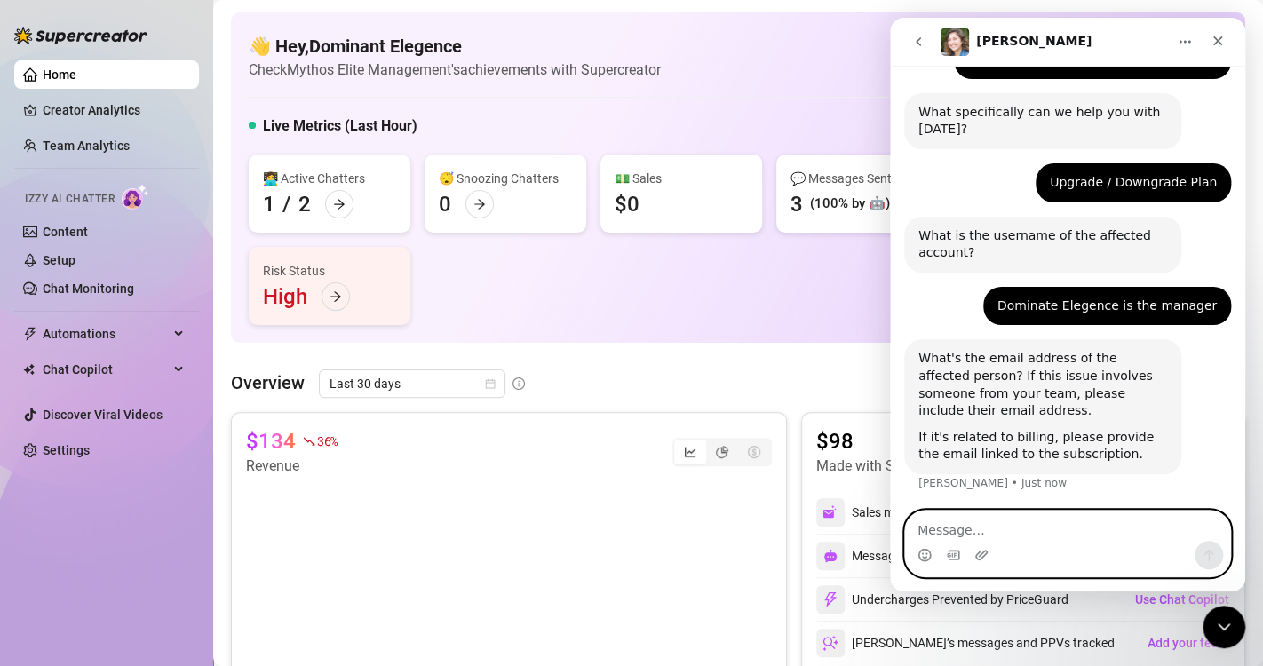
click at [965, 520] on textarea "Message…" at bounding box center [1067, 526] width 325 height 30
paste textarea "[EMAIL_ADDRESS][DOMAIN_NAME]"
type textarea "[EMAIL_ADDRESS][DOMAIN_NAME]"
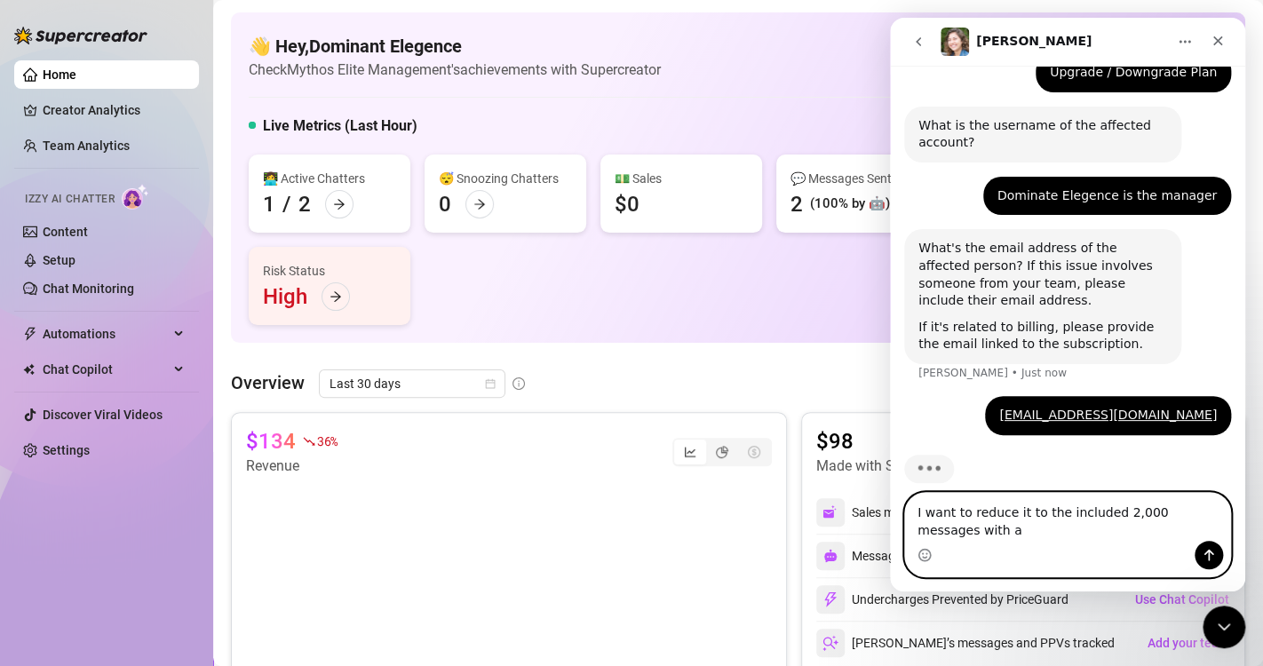
scroll to position [278, 0]
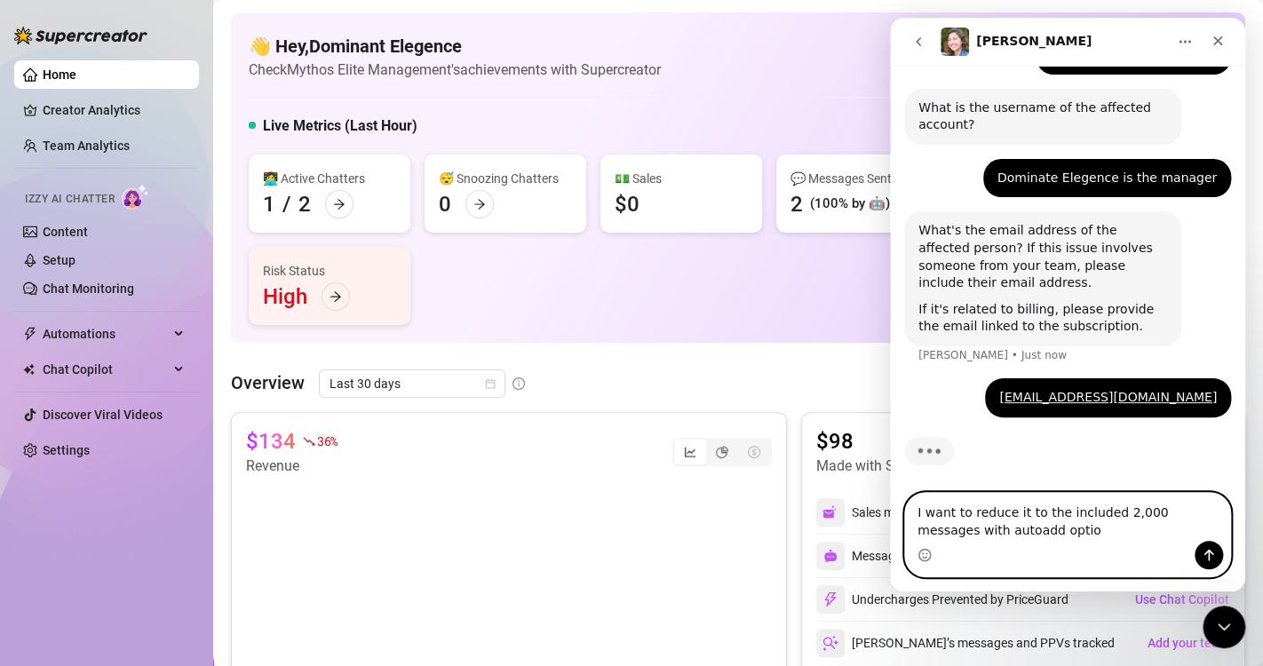
type textarea "I want to reduce it to the included 2,000 messages with autoadd option"
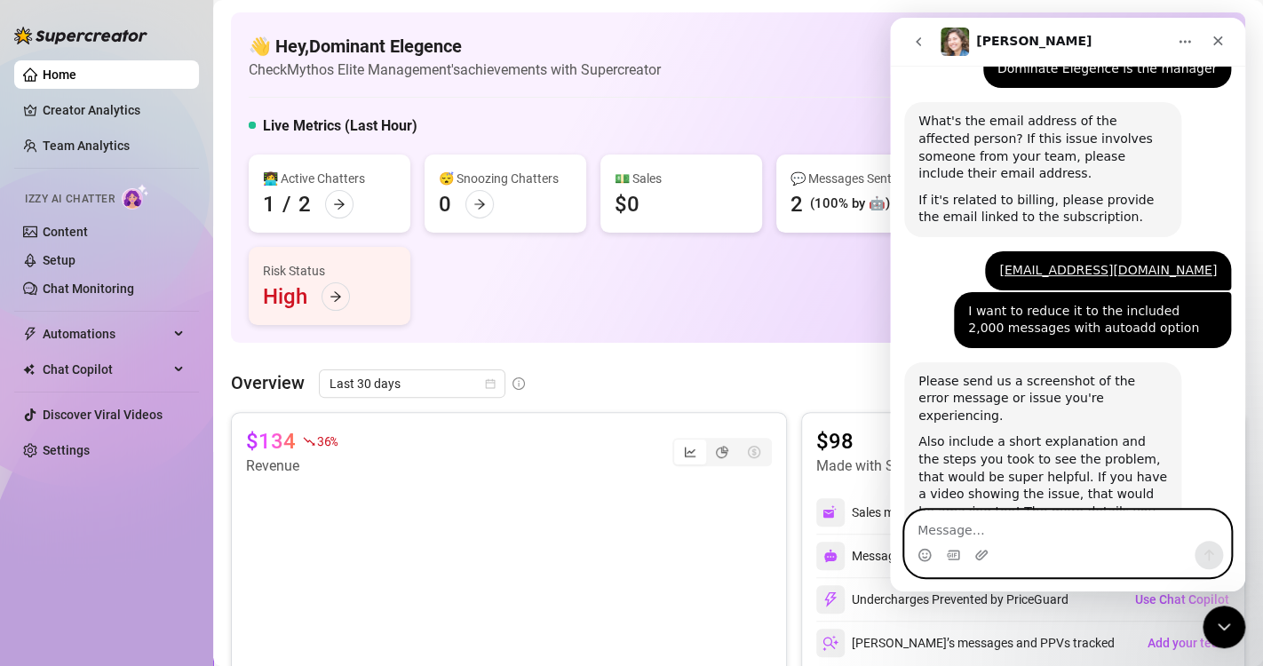
scroll to position [444, 0]
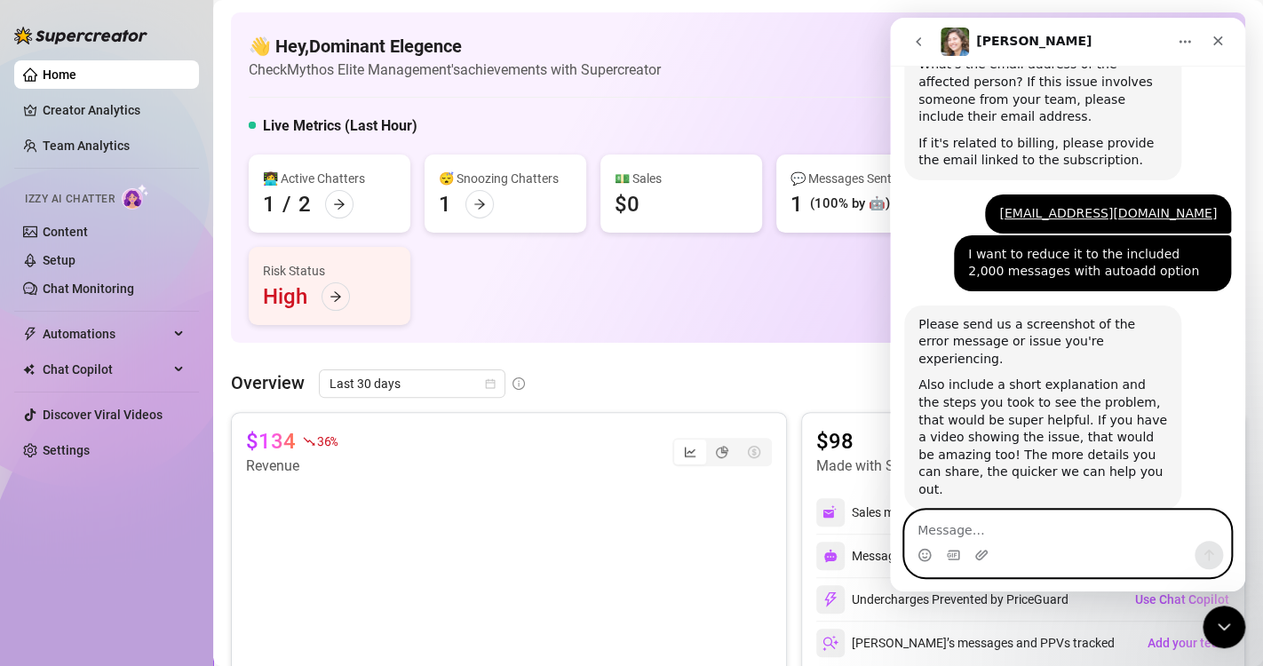
click at [1017, 536] on textarea "Message…" at bounding box center [1067, 526] width 325 height 30
type textarea "t"
type textarea "customer service"
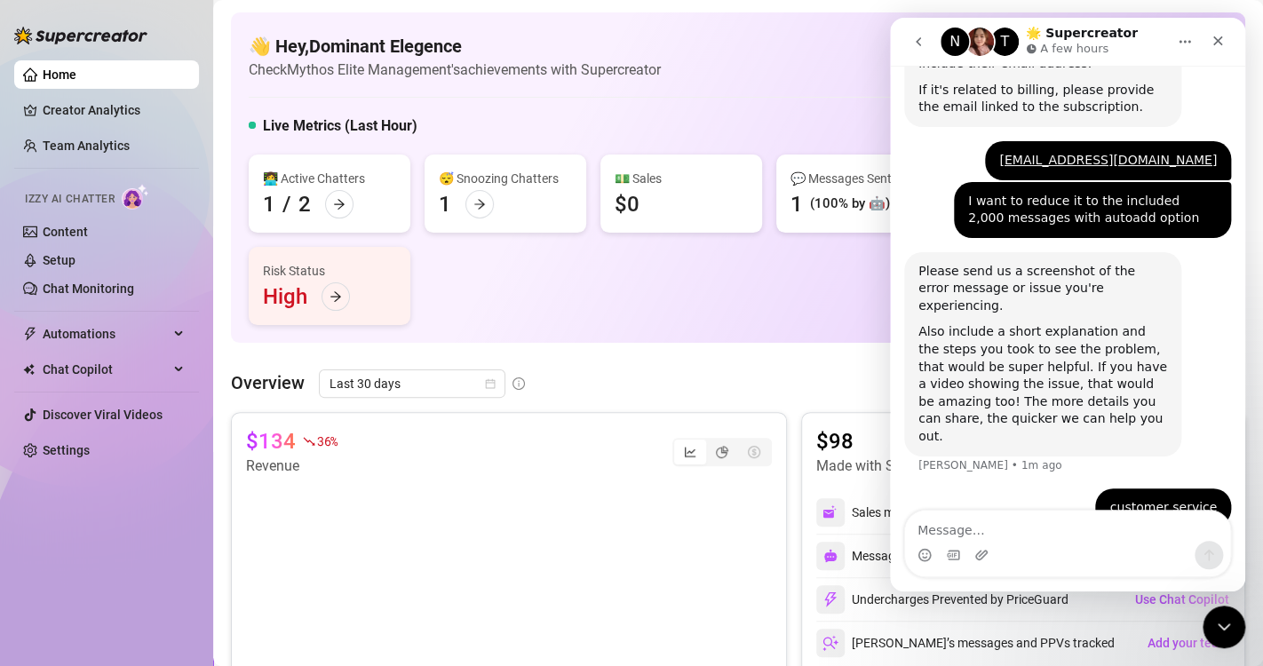
click at [585, 309] on div "👩‍💻 Active Chatters 1 / 2 😴 Snoozing Chatters 1 💵 Sales $0 💬 Messages Sent 1 (1…" at bounding box center [738, 240] width 979 height 170
click at [915, 46] on icon "go back" at bounding box center [918, 42] width 14 height 14
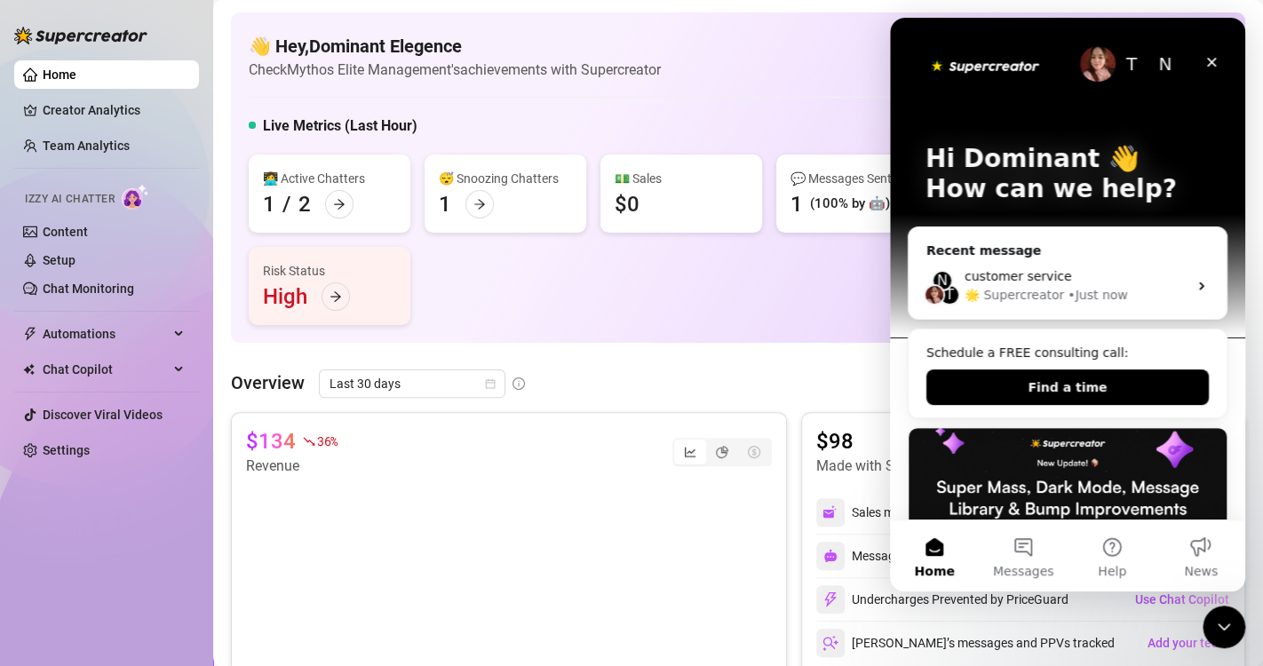
scroll to position [0, 0]
click at [1142, 289] on div "🌟 Supercreator • 4m ago" at bounding box center [1075, 295] width 223 height 19
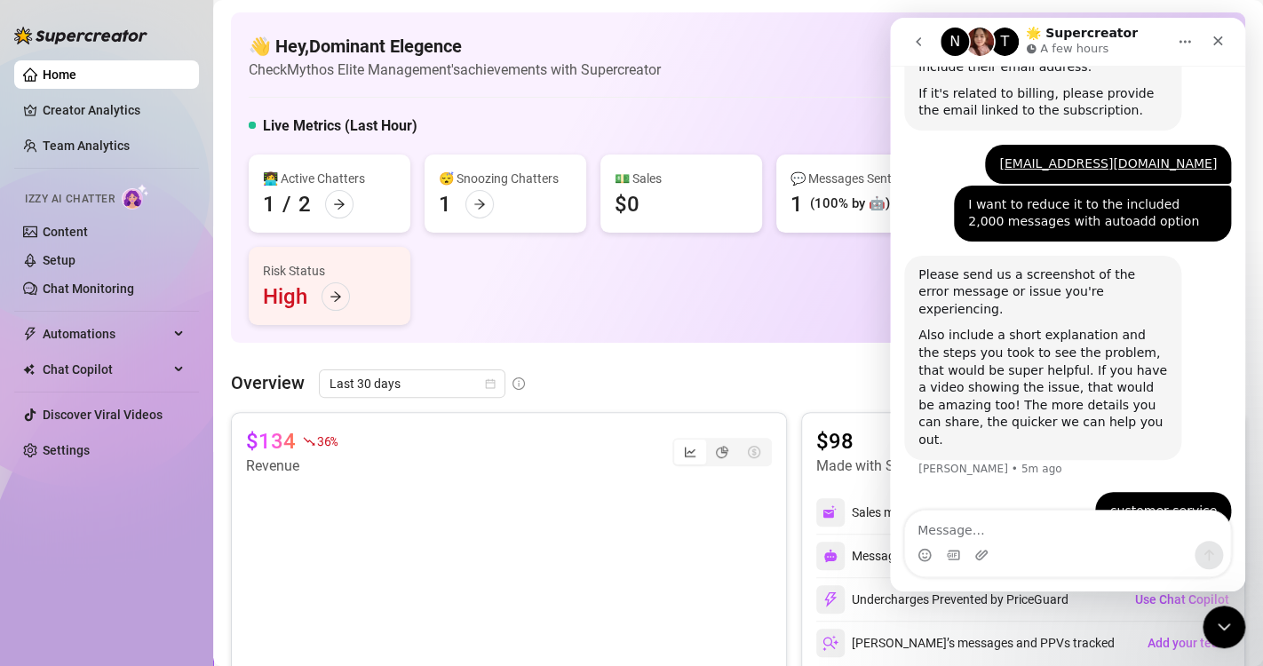
scroll to position [497, 0]
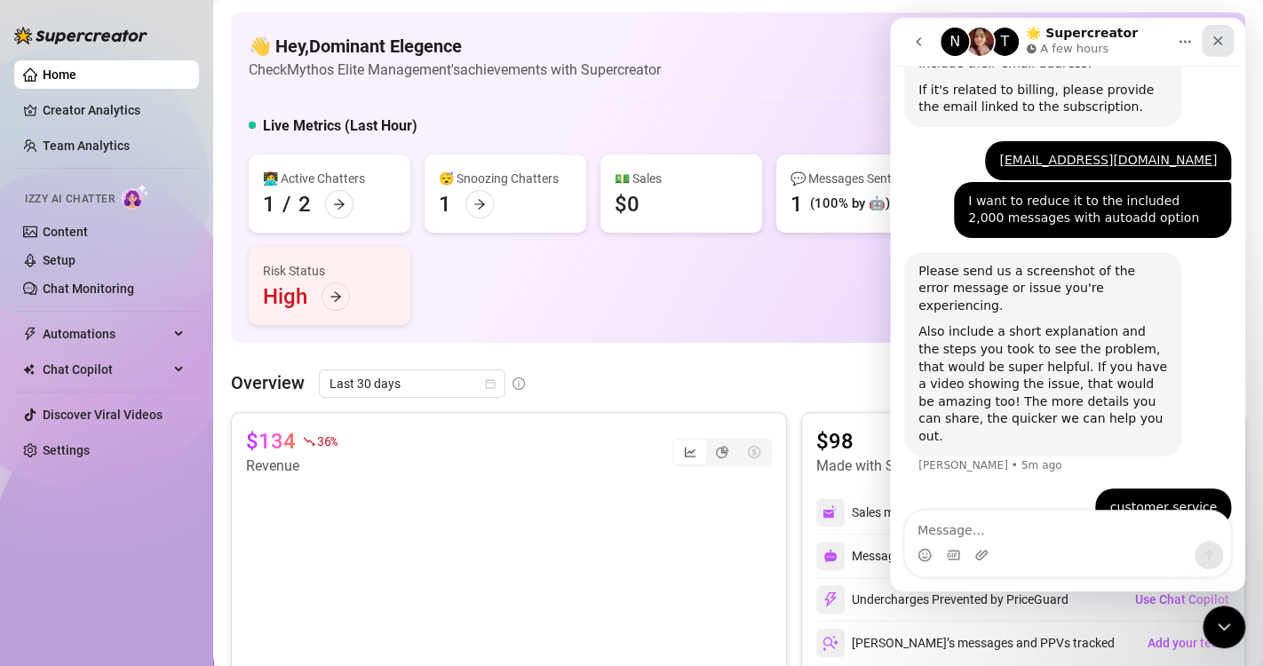
click at [1215, 38] on icon "Close" at bounding box center [1218, 41] width 10 height 10
